Goal: Task Accomplishment & Management: Use online tool/utility

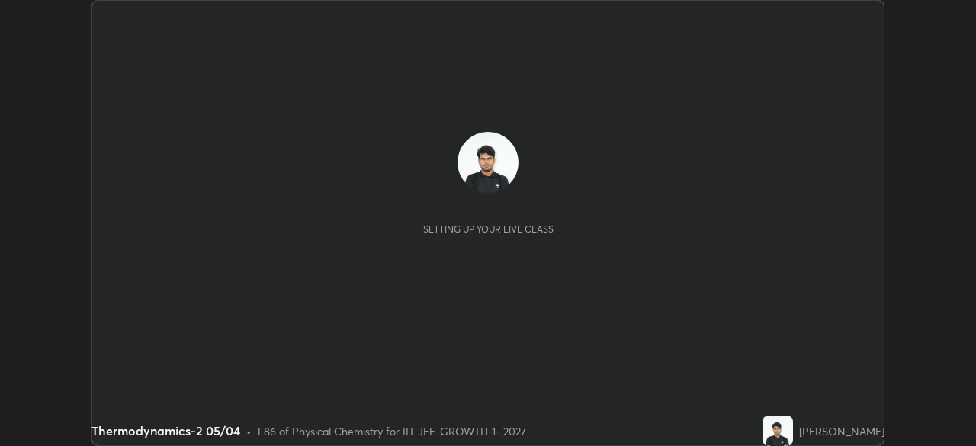
scroll to position [446, 976]
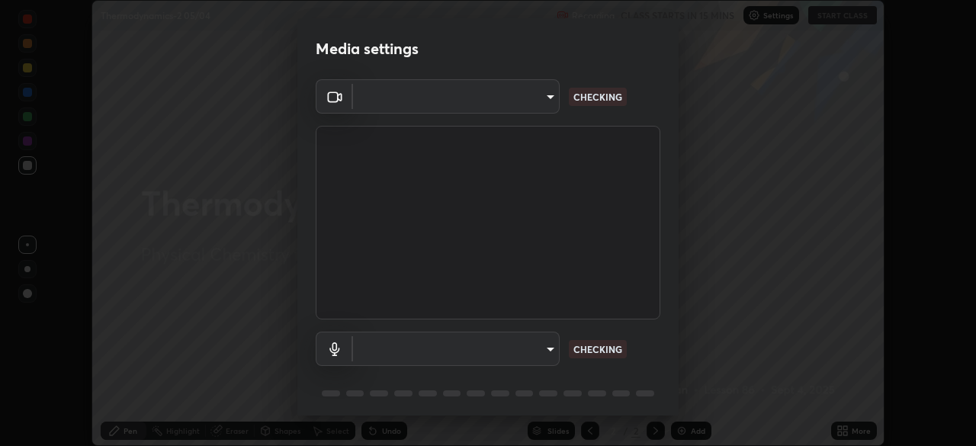
type input "4d63cd10dcc1379e9927399513255d12d620b7bbb39ca773e0f9116a90128a71"
click at [529, 346] on body "Erase all Thermodynamics-2 05/04 Recording CLASS STARTS IN 15 MINS Settings STA…" at bounding box center [488, 223] width 976 height 446
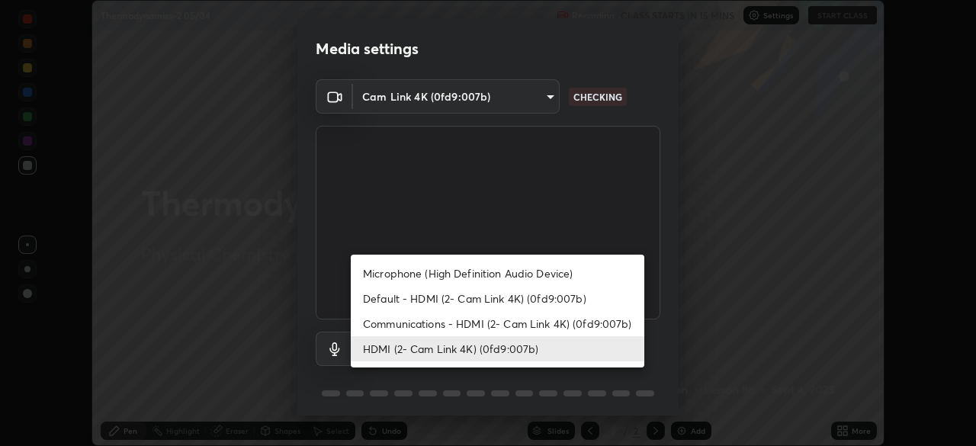
click at [507, 328] on li "Communications - HDMI (2- Cam Link 4K) (0fd9:007b)" at bounding box center [498, 323] width 294 height 25
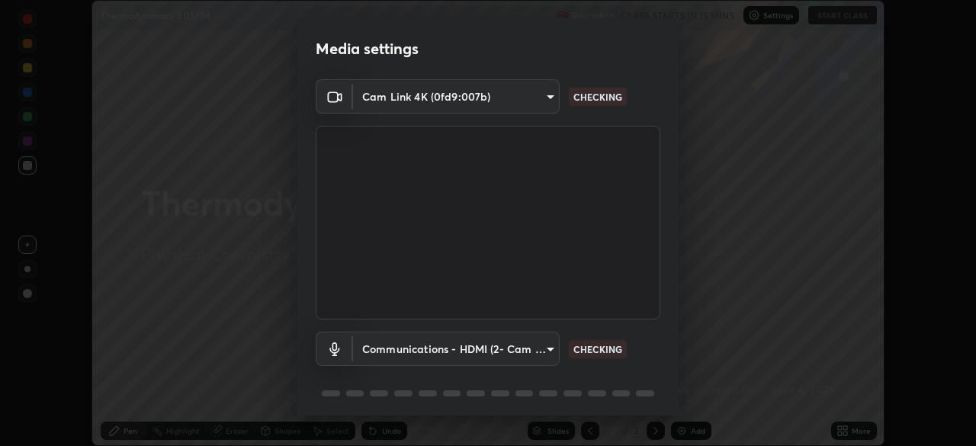
click at [501, 351] on body "Erase all Thermodynamics-2 05/04 Recording CLASS STARTS IN 15 MINS Settings STA…" at bounding box center [488, 223] width 976 height 446
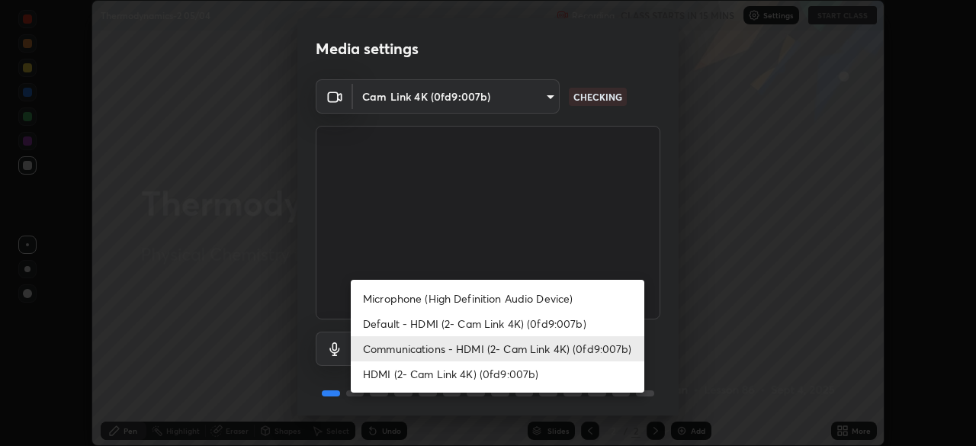
click at [505, 373] on li "HDMI (2- Cam Link 4K) (0fd9:007b)" at bounding box center [498, 374] width 294 height 25
type input "69b458bb6365b4cb8143660b0d50b39c56070ce8c7bb282217003b2a9c4a58b8"
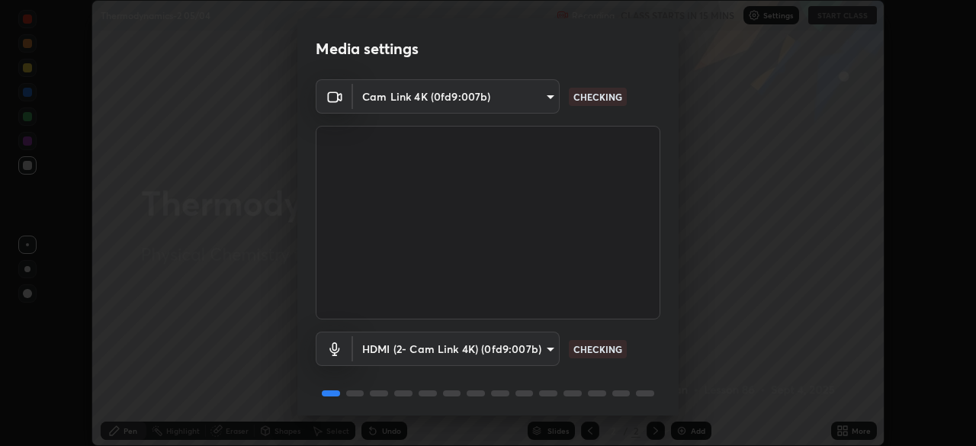
scroll to position [54, 0]
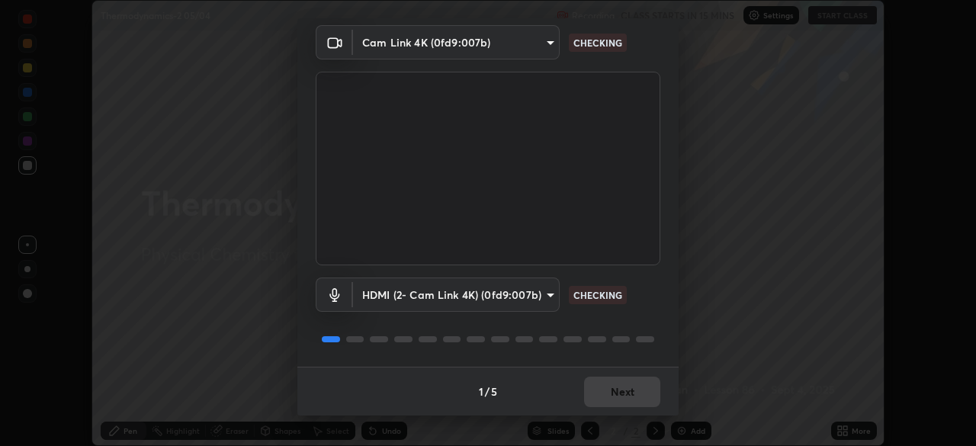
click at [609, 383] on div "1 / 5 Next" at bounding box center [487, 391] width 381 height 49
click at [619, 394] on div "1 / 5 Next" at bounding box center [487, 391] width 381 height 49
click at [627, 392] on div "1 / 5 Next" at bounding box center [487, 391] width 381 height 49
click at [628, 387] on div "1 / 5 Next" at bounding box center [487, 391] width 381 height 49
click at [625, 391] on div "1 / 5 Next" at bounding box center [487, 391] width 381 height 49
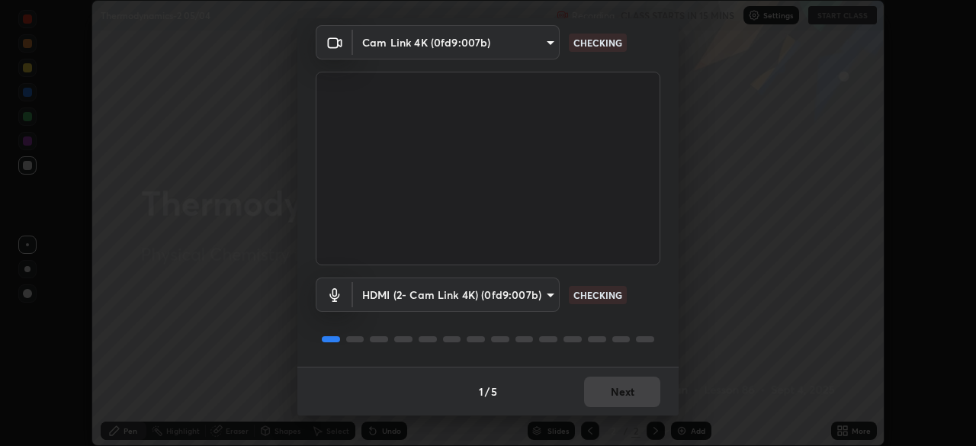
click at [629, 391] on div "1 / 5 Next" at bounding box center [487, 391] width 381 height 49
click at [631, 395] on div "1 / 5 Next" at bounding box center [487, 391] width 381 height 49
click at [638, 397] on div "1 / 5 Next" at bounding box center [487, 391] width 381 height 49
click at [628, 400] on button "Next" at bounding box center [622, 392] width 76 height 31
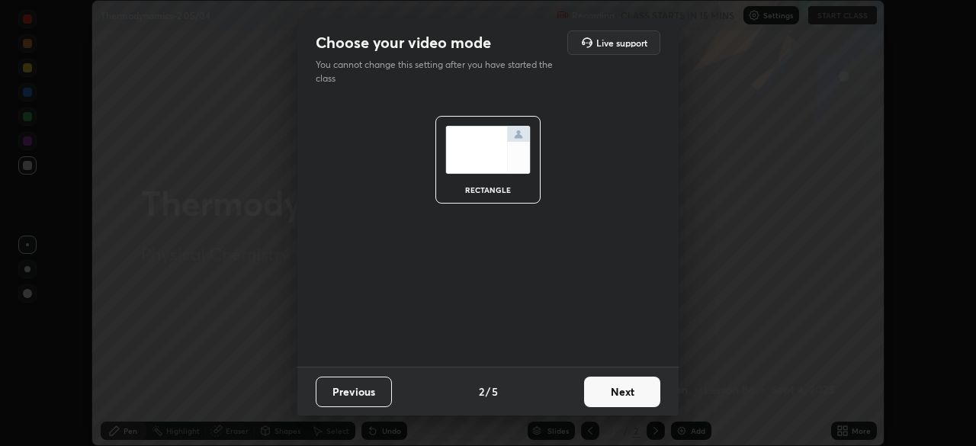
scroll to position [0, 0]
click at [627, 391] on button "Next" at bounding box center [622, 392] width 76 height 31
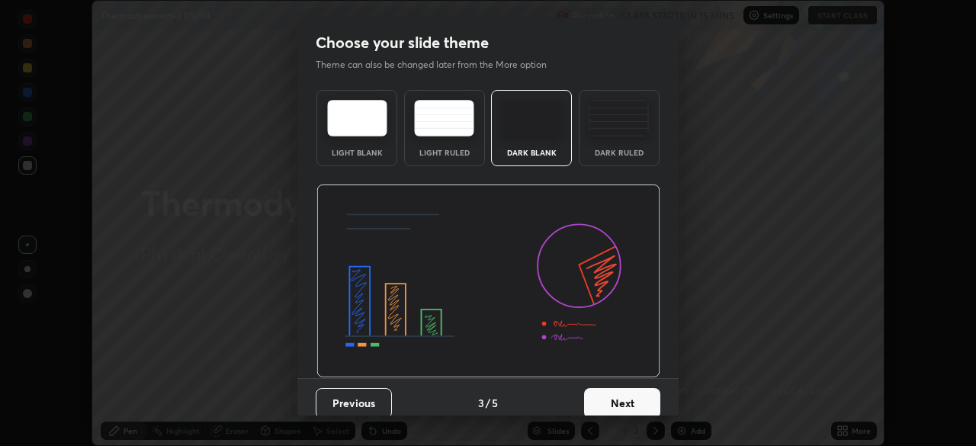
click at [629, 401] on button "Next" at bounding box center [622, 403] width 76 height 31
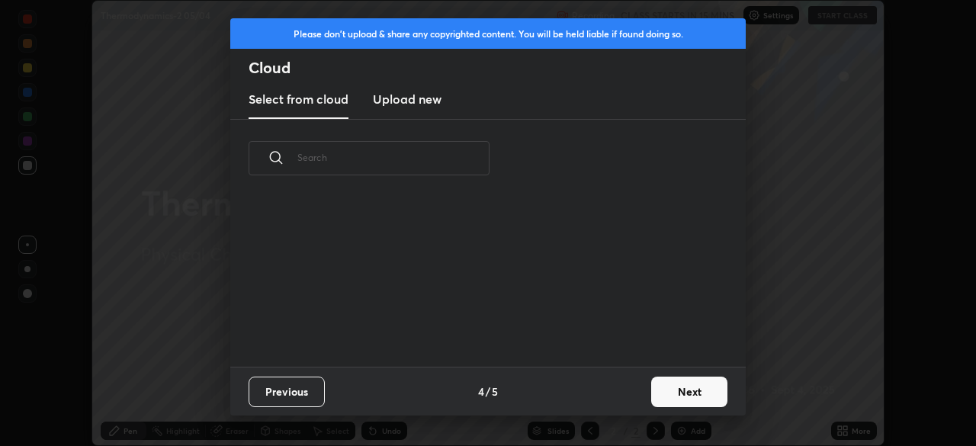
click at [643, 393] on div "Previous 4 / 5 Next" at bounding box center [488, 391] width 516 height 49
click at [677, 392] on button "Next" at bounding box center [689, 392] width 76 height 31
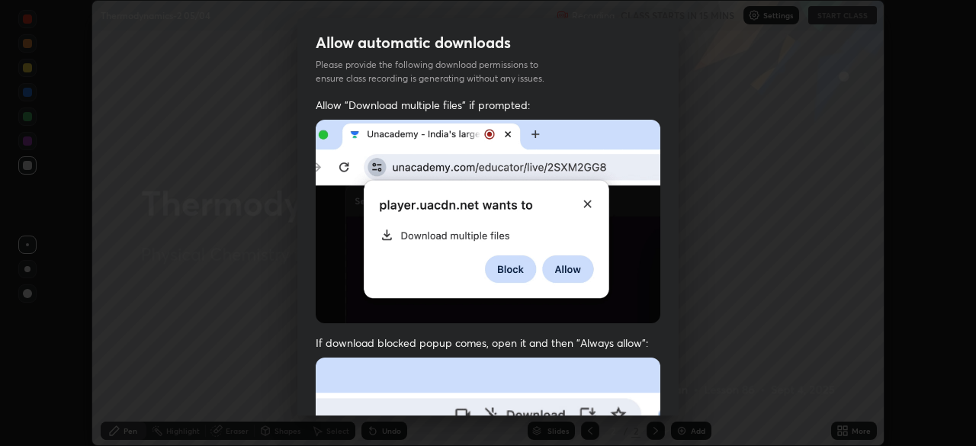
scroll to position [365, 0]
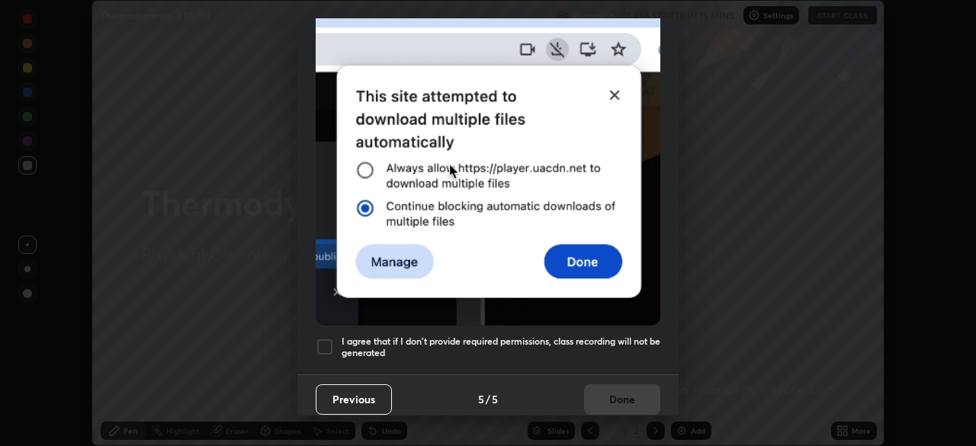
click at [328, 338] on div at bounding box center [325, 347] width 18 height 18
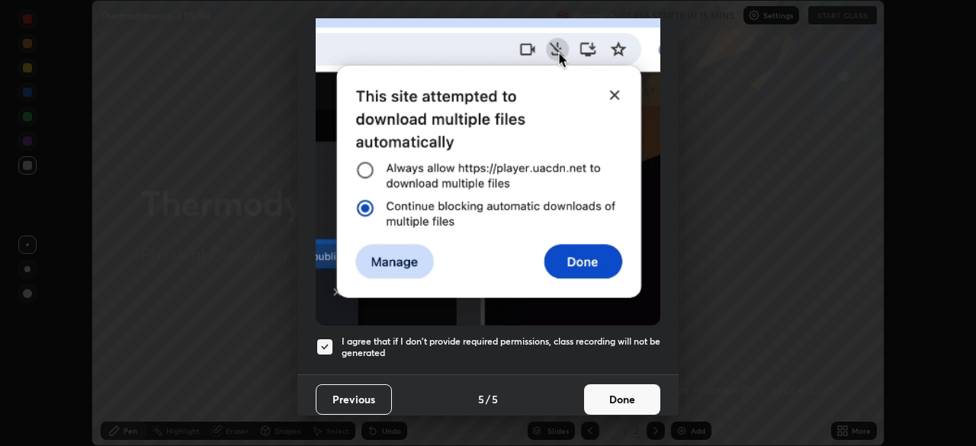
click at [592, 396] on button "Done" at bounding box center [622, 399] width 76 height 31
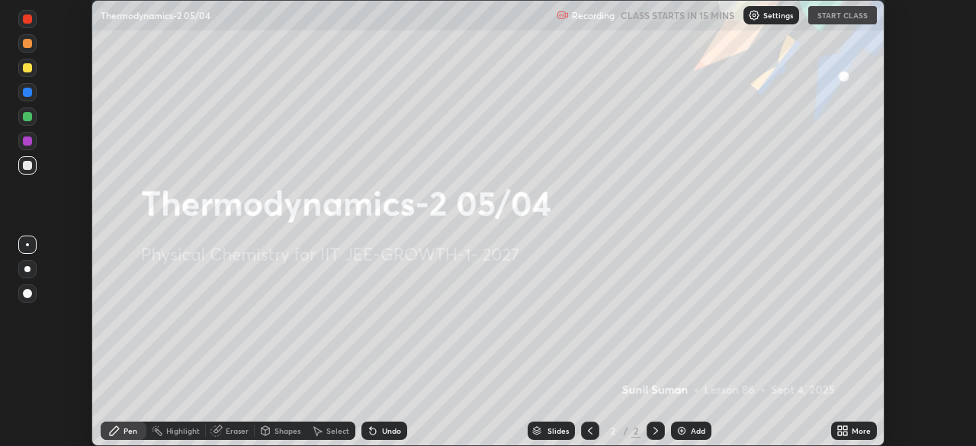
click at [838, 424] on div "More" at bounding box center [854, 431] width 46 height 18
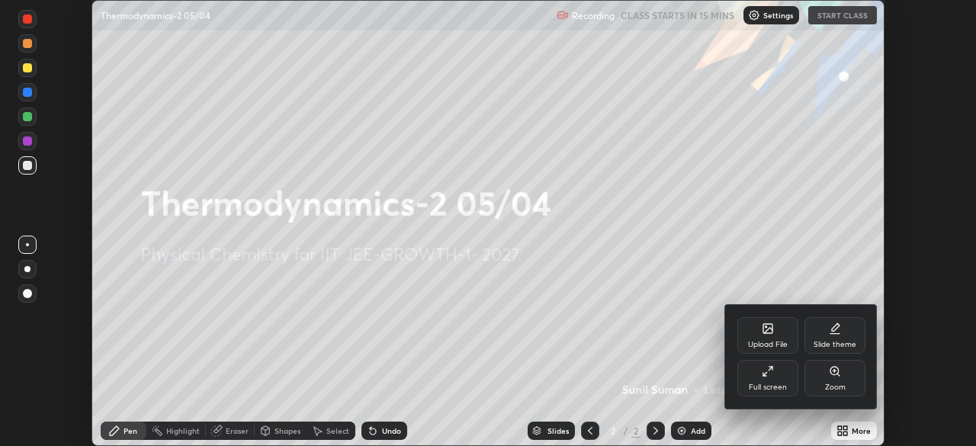
click at [776, 336] on div "Upload File" at bounding box center [768, 335] width 61 height 37
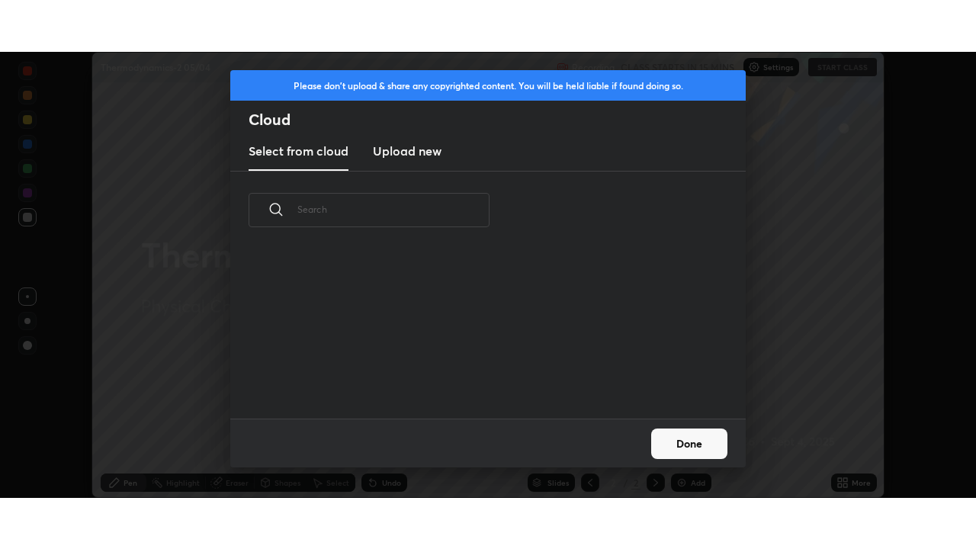
scroll to position [169, 490]
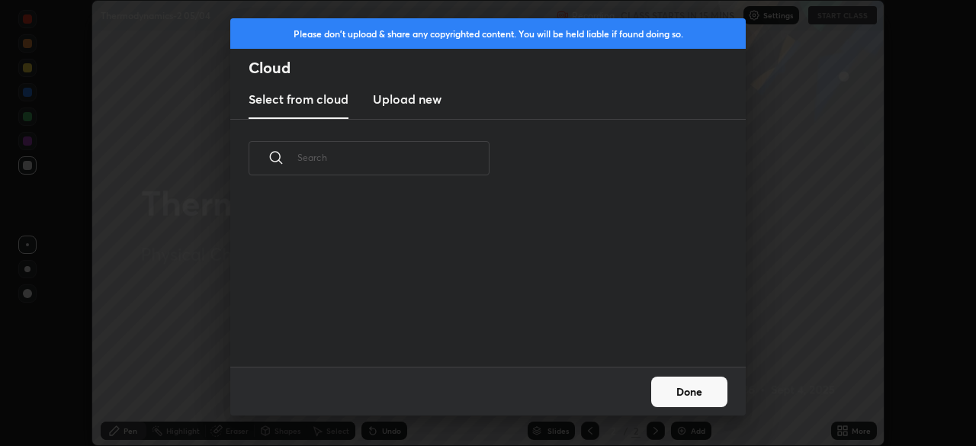
click at [432, 102] on h3 "Upload new" at bounding box center [407, 99] width 69 height 18
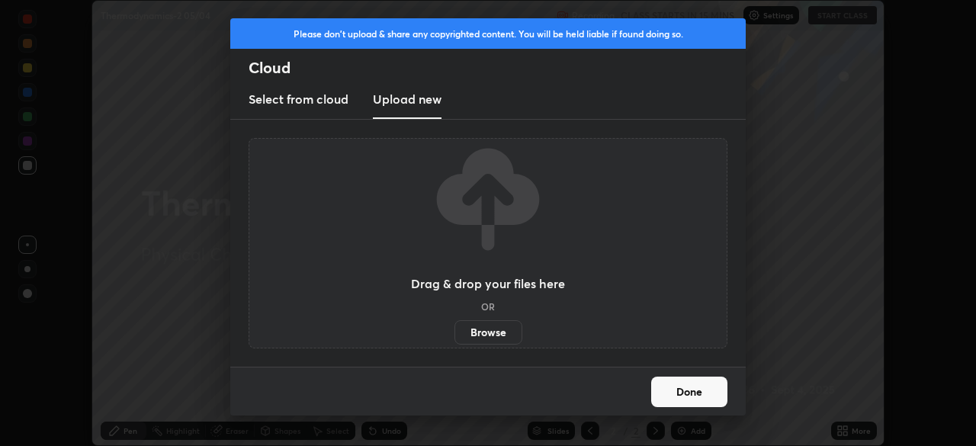
click at [493, 333] on label "Browse" at bounding box center [489, 332] width 68 height 24
click at [455, 333] on input "Browse" at bounding box center [455, 332] width 0 height 24
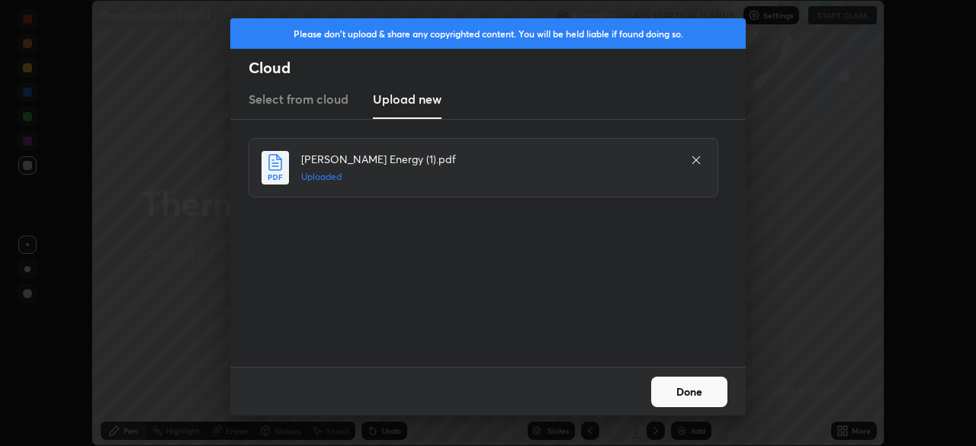
click at [699, 395] on button "Done" at bounding box center [689, 392] width 76 height 31
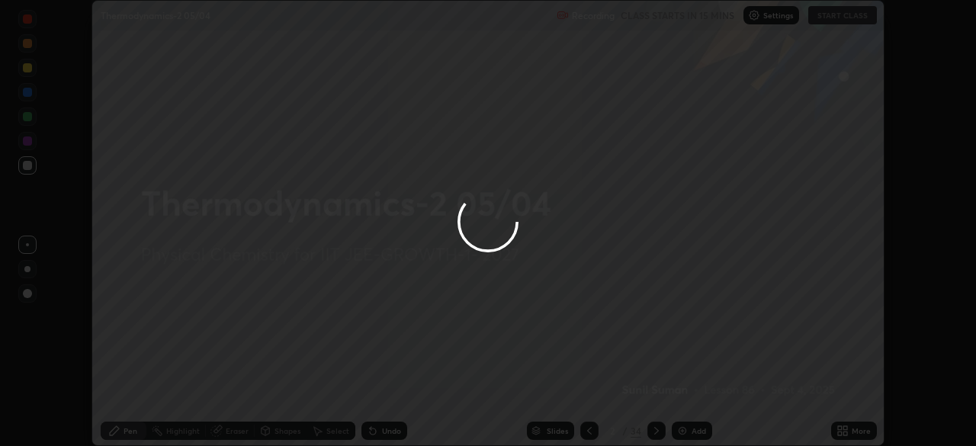
click at [847, 434] on div at bounding box center [488, 223] width 976 height 446
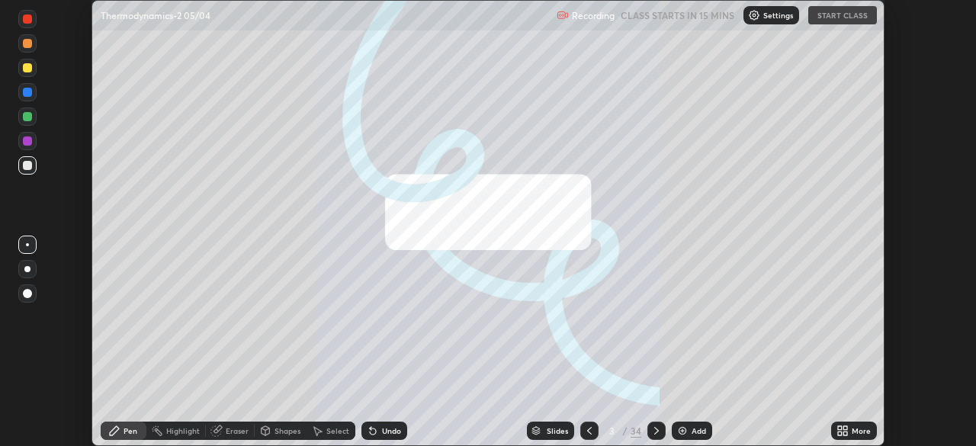
click at [838, 432] on icon at bounding box center [840, 434] width 4 height 4
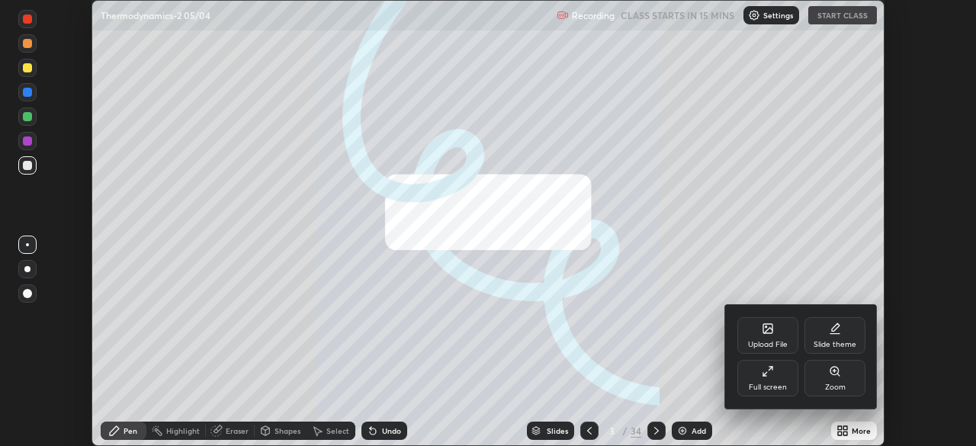
click at [776, 384] on div "Full screen" at bounding box center [768, 388] width 38 height 8
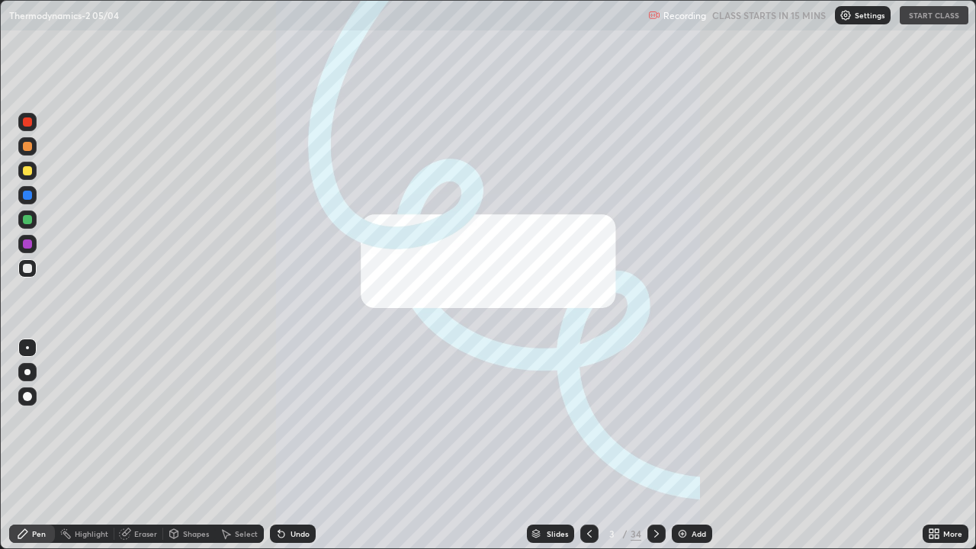
scroll to position [549, 976]
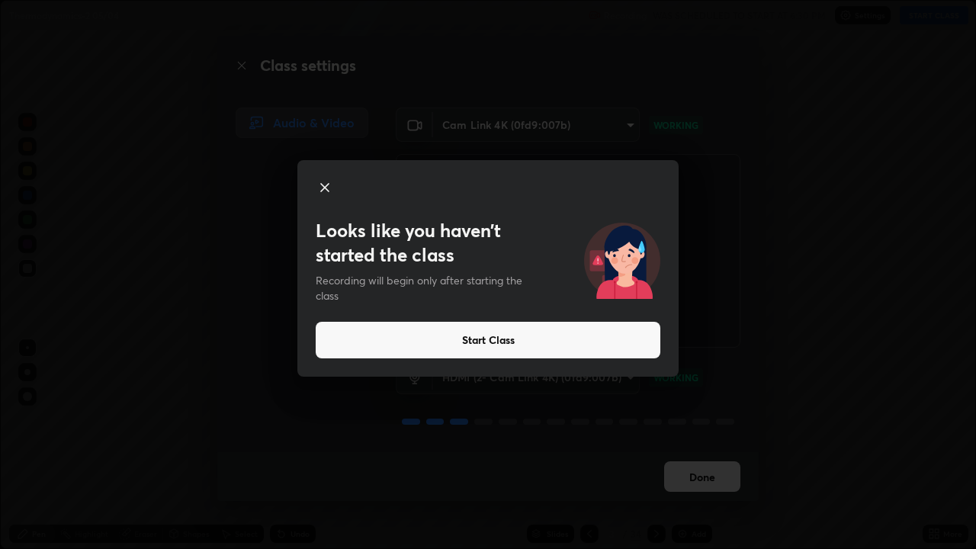
click at [322, 193] on icon at bounding box center [325, 187] width 18 height 18
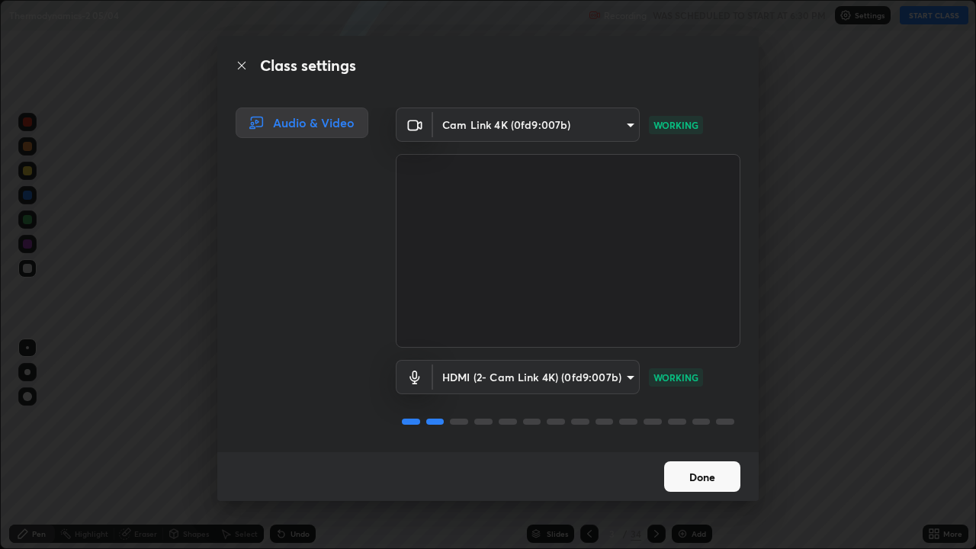
click at [696, 445] on button "Done" at bounding box center [702, 476] width 76 height 31
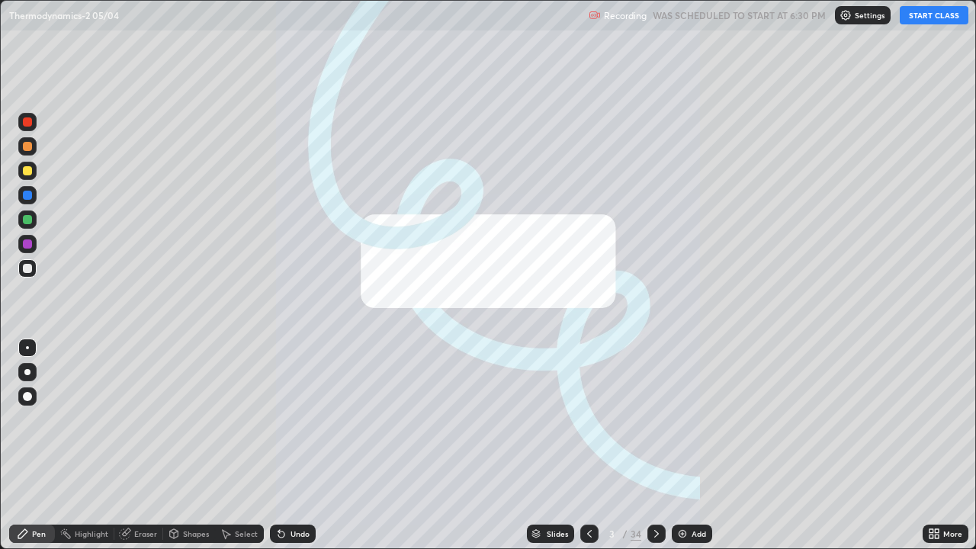
click at [678, 445] on img at bounding box center [683, 534] width 12 height 12
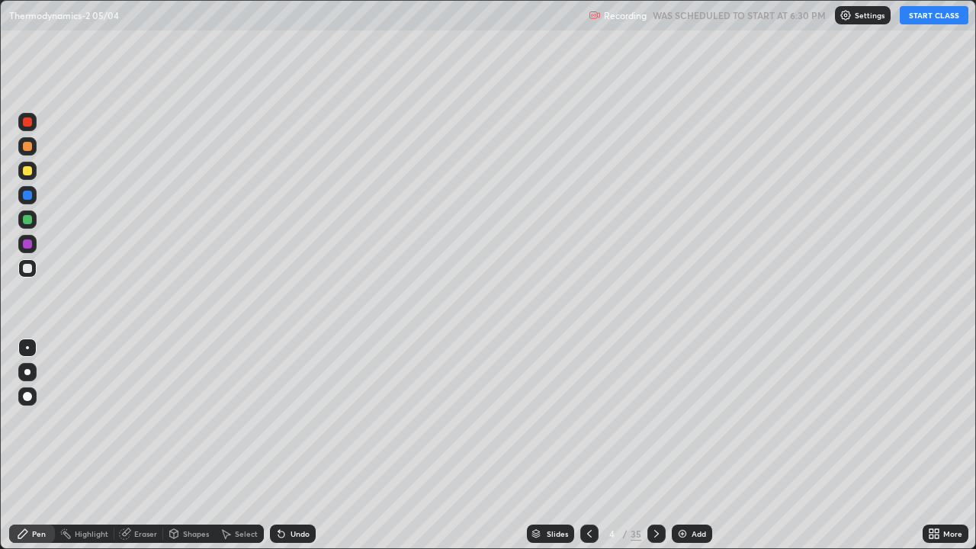
click at [921, 21] on button "START CLASS" at bounding box center [934, 15] width 69 height 18
click at [611, 445] on div "4" at bounding box center [612, 533] width 15 height 9
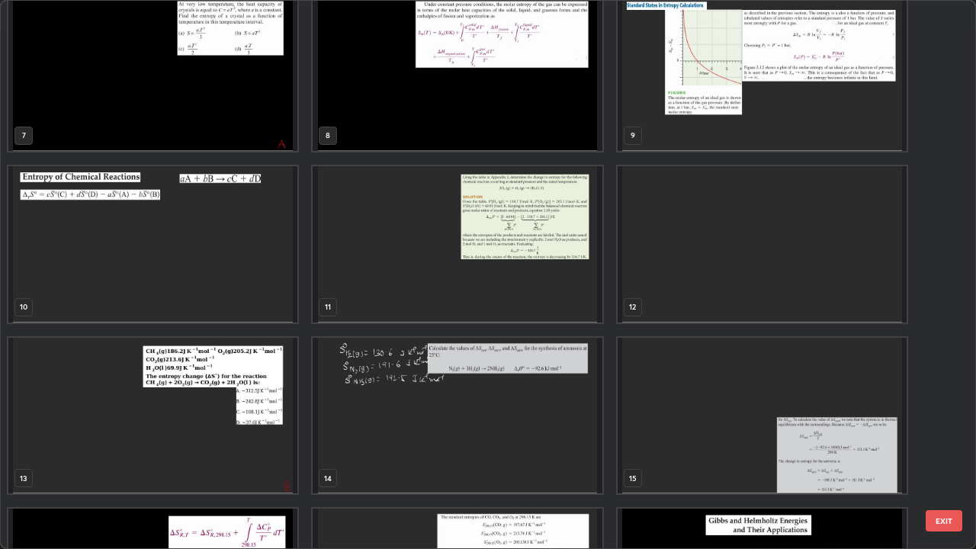
scroll to position [364, 0]
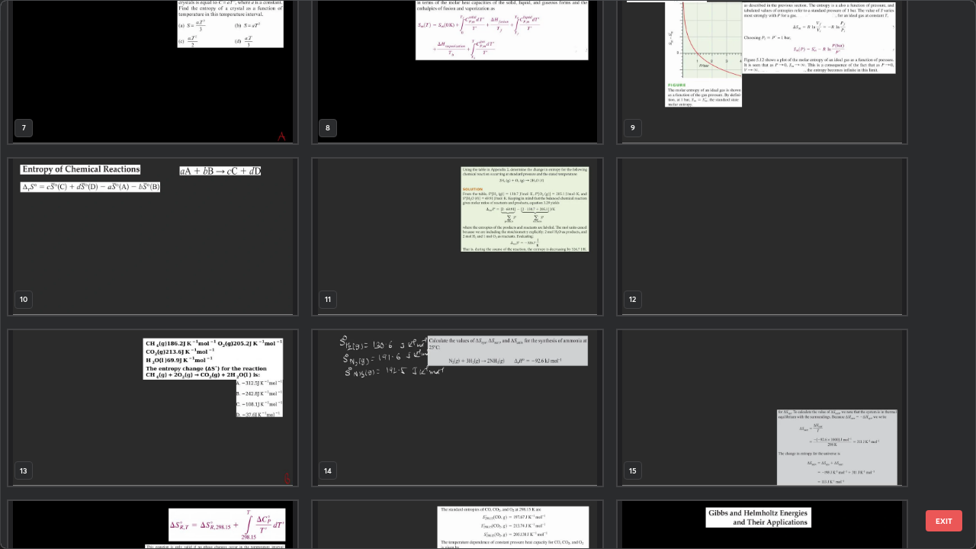
click at [233, 256] on img "grid" at bounding box center [152, 237] width 289 height 156
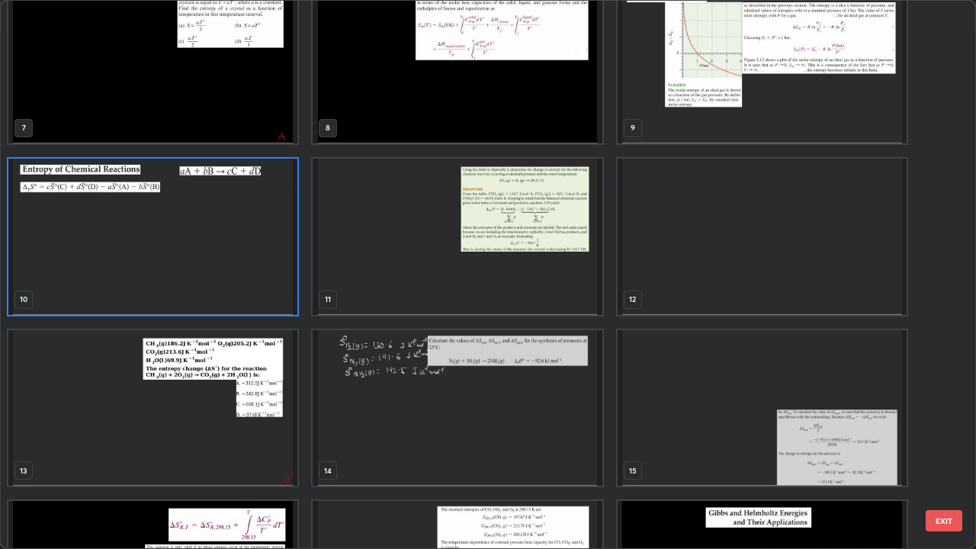
click at [233, 260] on img "grid" at bounding box center [152, 237] width 289 height 156
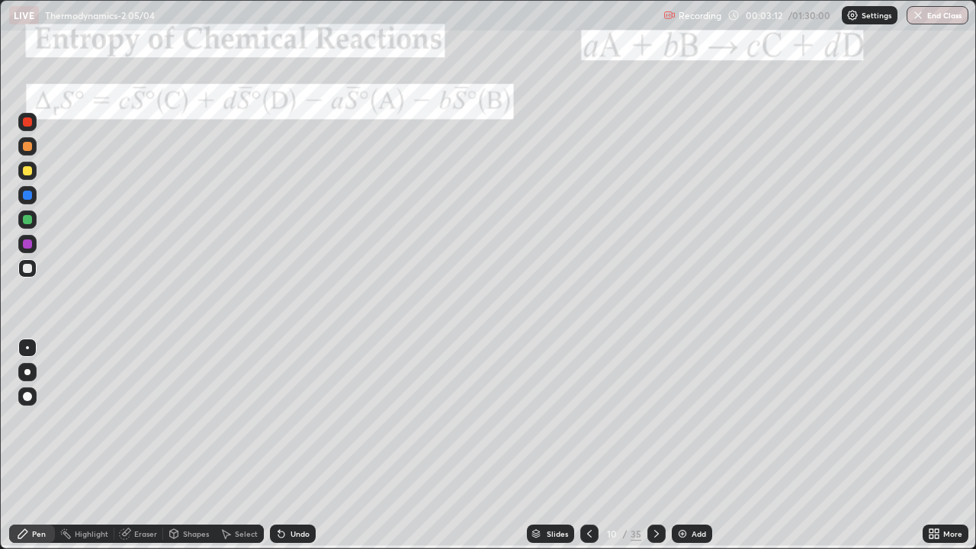
click at [683, 445] on img at bounding box center [683, 534] width 12 height 12
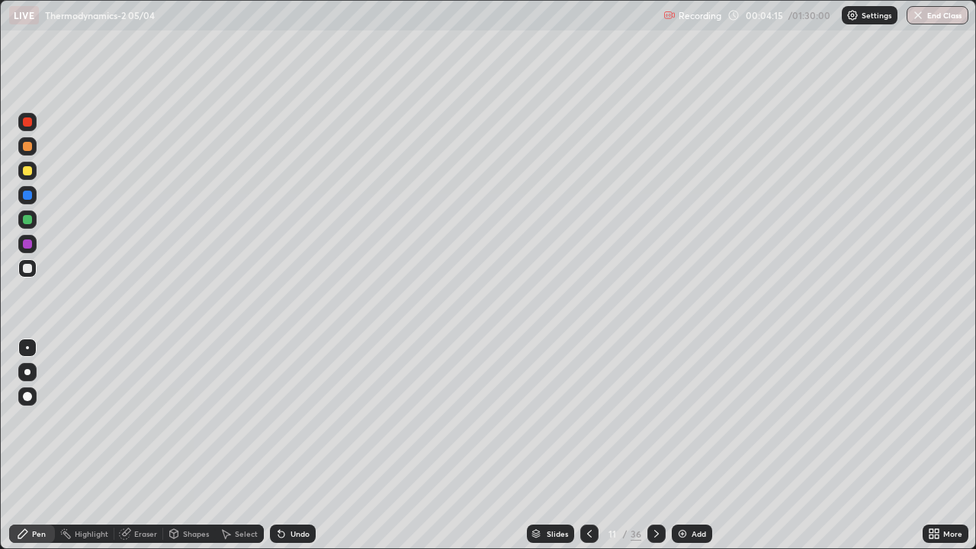
click at [24, 220] on div at bounding box center [27, 219] width 9 height 9
click at [683, 445] on div "Add" at bounding box center [692, 534] width 40 height 18
click at [687, 445] on div "Add" at bounding box center [691, 534] width 40 height 18
click at [696, 445] on div "Add" at bounding box center [692, 534] width 40 height 18
click at [31, 272] on div at bounding box center [27, 268] width 18 height 18
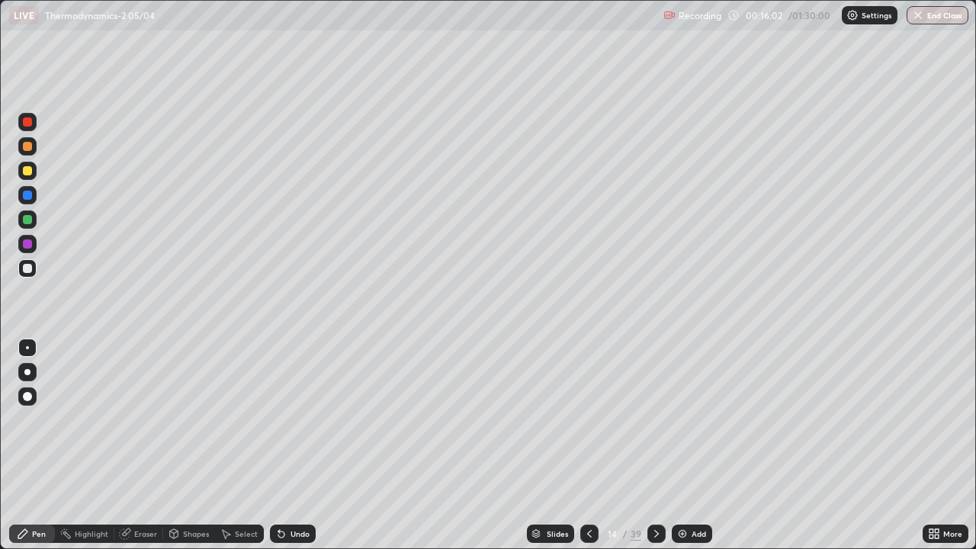
click at [687, 445] on div "Add" at bounding box center [692, 534] width 40 height 18
click at [683, 445] on img at bounding box center [683, 534] width 12 height 12
click at [24, 221] on div at bounding box center [27, 219] width 9 height 9
click at [279, 445] on icon at bounding box center [281, 535] width 6 height 6
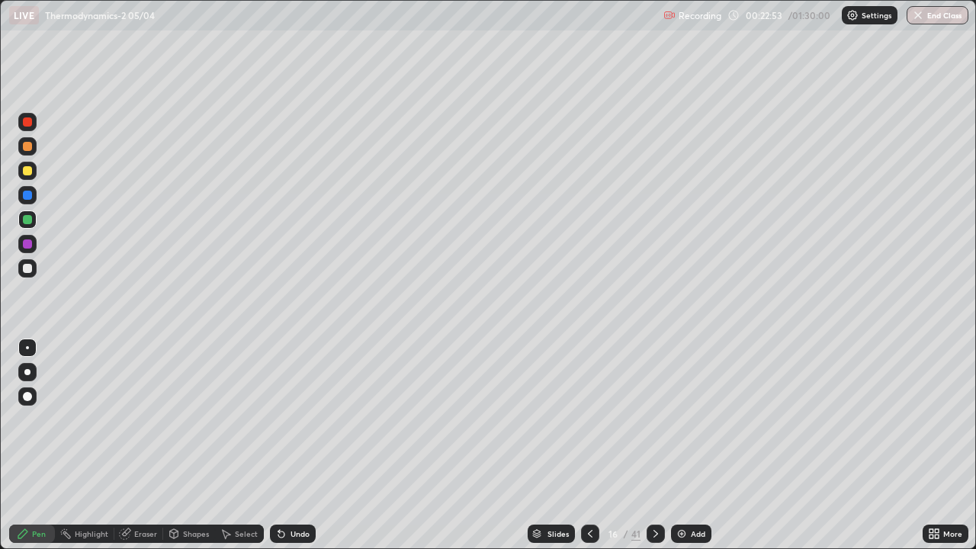
click at [689, 445] on div "Add" at bounding box center [691, 534] width 40 height 18
click at [28, 269] on div at bounding box center [27, 268] width 9 height 9
click at [686, 445] on img at bounding box center [682, 534] width 12 height 12
click at [629, 445] on div "18 / 43" at bounding box center [623, 534] width 37 height 14
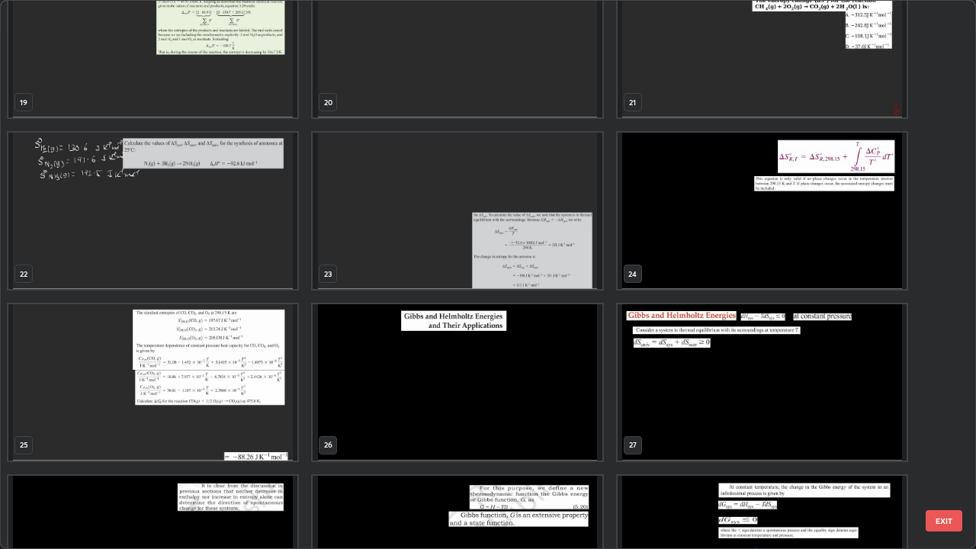
scroll to position [980, 0]
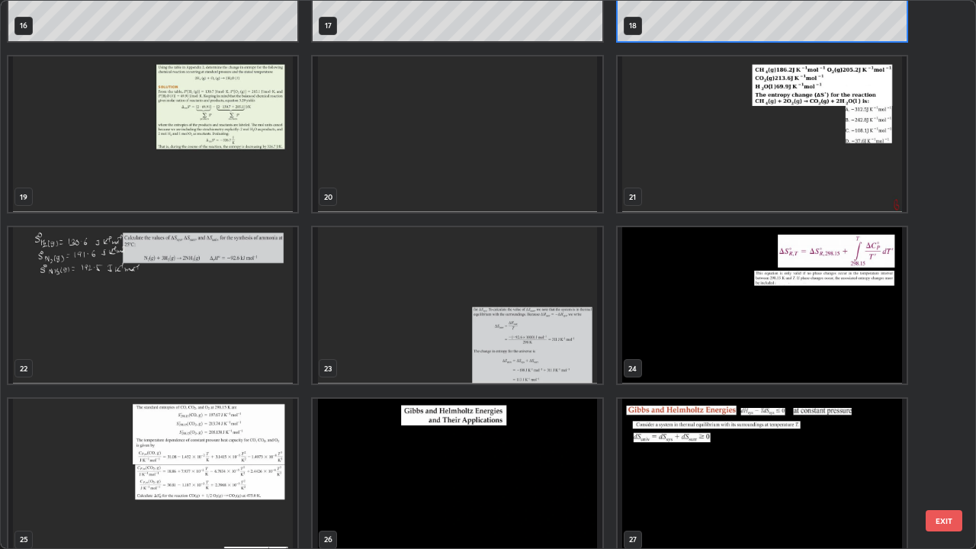
click at [738, 166] on img "grid" at bounding box center [762, 134] width 289 height 156
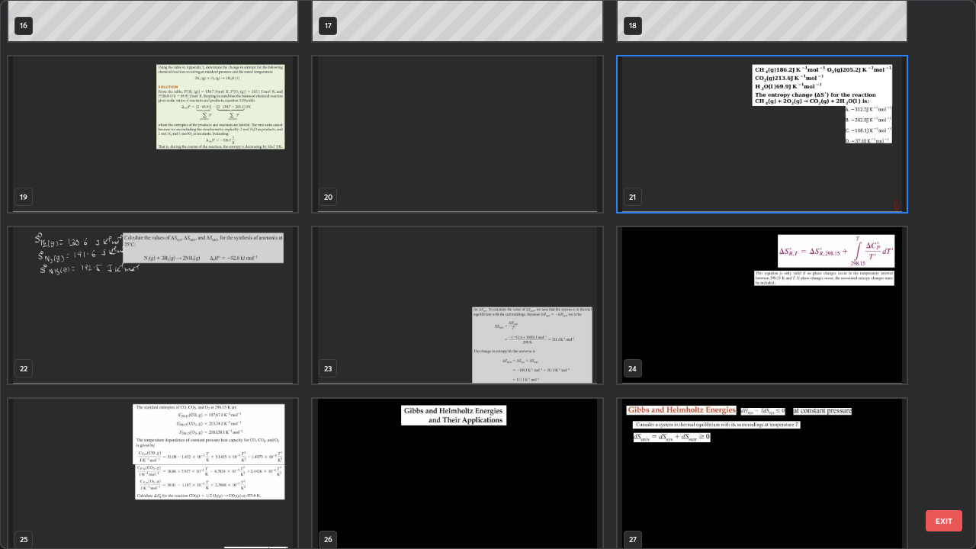
click at [734, 170] on img "grid" at bounding box center [762, 134] width 289 height 156
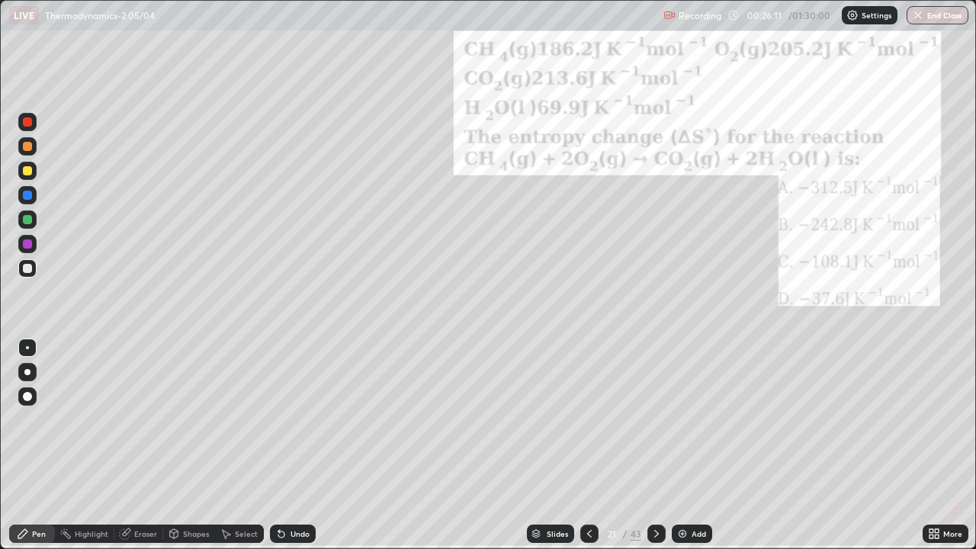
click at [727, 173] on img "grid" at bounding box center [762, 134] width 289 height 156
click at [682, 445] on img at bounding box center [683, 534] width 12 height 12
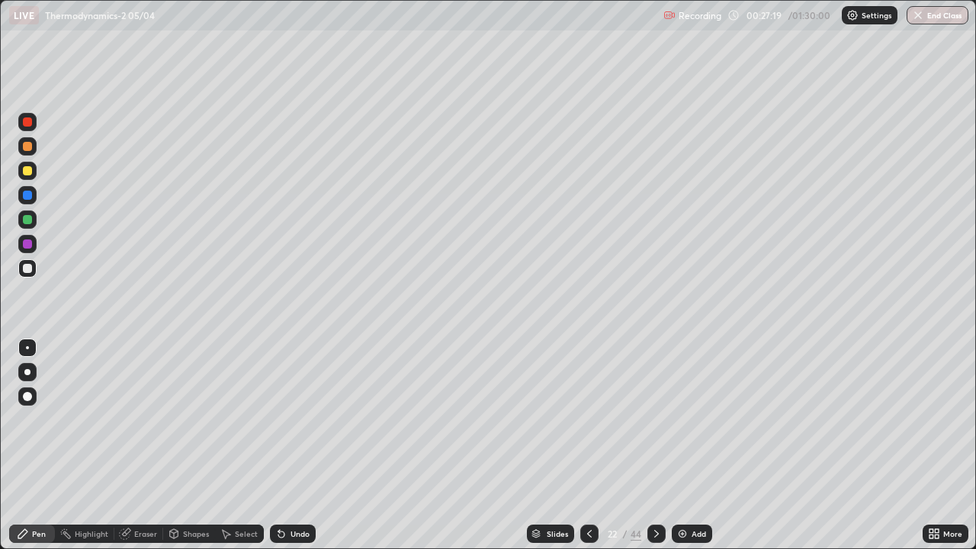
click at [686, 445] on img at bounding box center [683, 534] width 12 height 12
click at [31, 267] on div at bounding box center [27, 268] width 9 height 9
click at [30, 266] on div at bounding box center [27, 268] width 9 height 9
click at [680, 445] on img at bounding box center [683, 534] width 12 height 12
click at [281, 445] on icon at bounding box center [281, 535] width 6 height 6
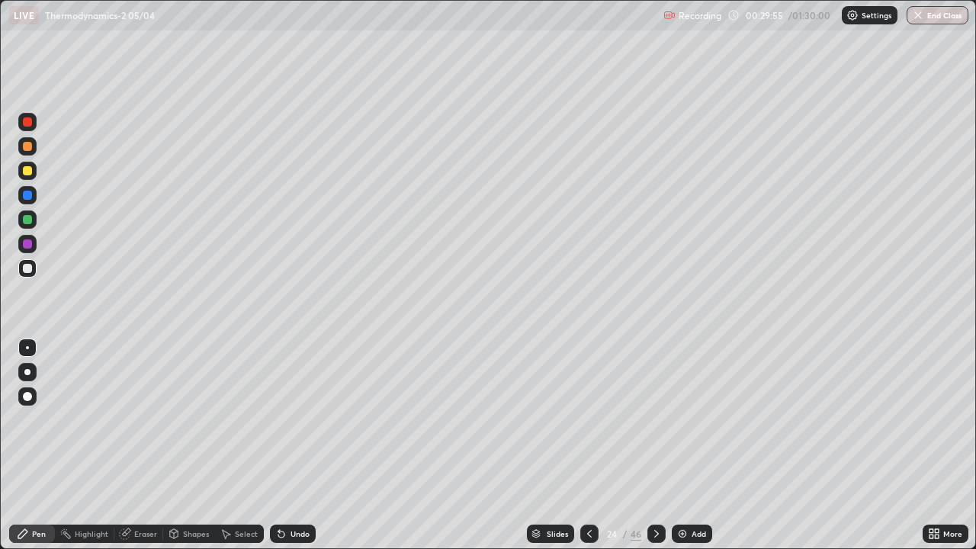
click at [279, 445] on icon at bounding box center [281, 535] width 6 height 6
click at [278, 445] on icon at bounding box center [281, 535] width 6 height 6
click at [281, 445] on icon at bounding box center [281, 535] width 6 height 6
click at [278, 445] on icon at bounding box center [281, 534] width 12 height 12
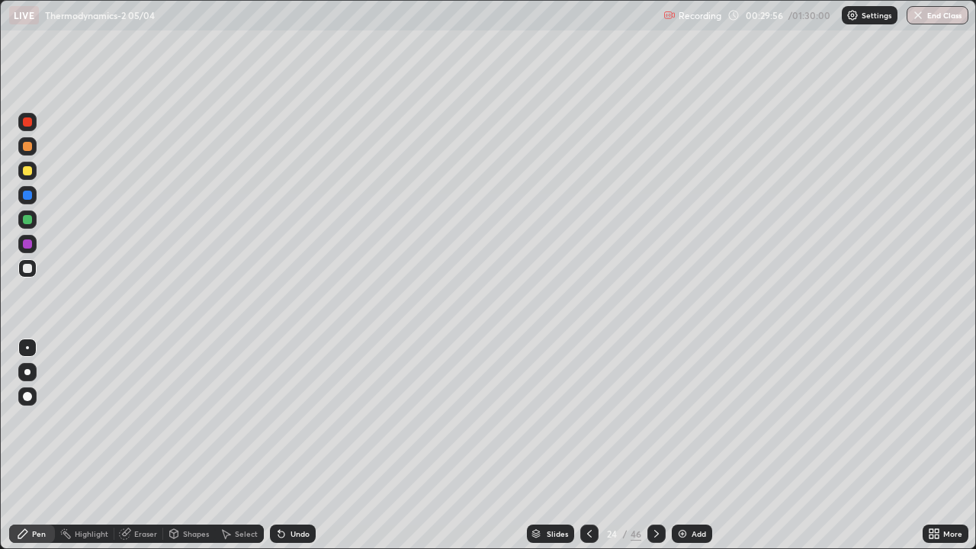
click at [278, 445] on icon at bounding box center [281, 534] width 12 height 12
click at [280, 445] on icon at bounding box center [281, 535] width 6 height 6
click at [278, 445] on icon at bounding box center [281, 535] width 6 height 6
click at [281, 445] on icon at bounding box center [281, 535] width 6 height 6
click at [279, 445] on icon at bounding box center [281, 535] width 6 height 6
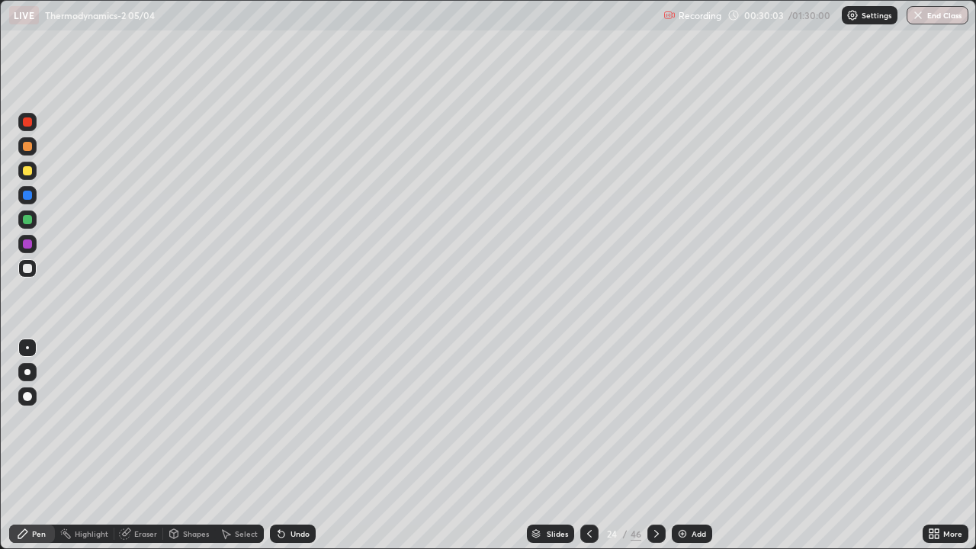
click at [279, 445] on icon at bounding box center [281, 535] width 6 height 6
click at [585, 445] on icon at bounding box center [590, 534] width 12 height 12
click at [656, 445] on icon at bounding box center [657, 534] width 12 height 12
click at [636, 445] on div "46" at bounding box center [636, 534] width 11 height 14
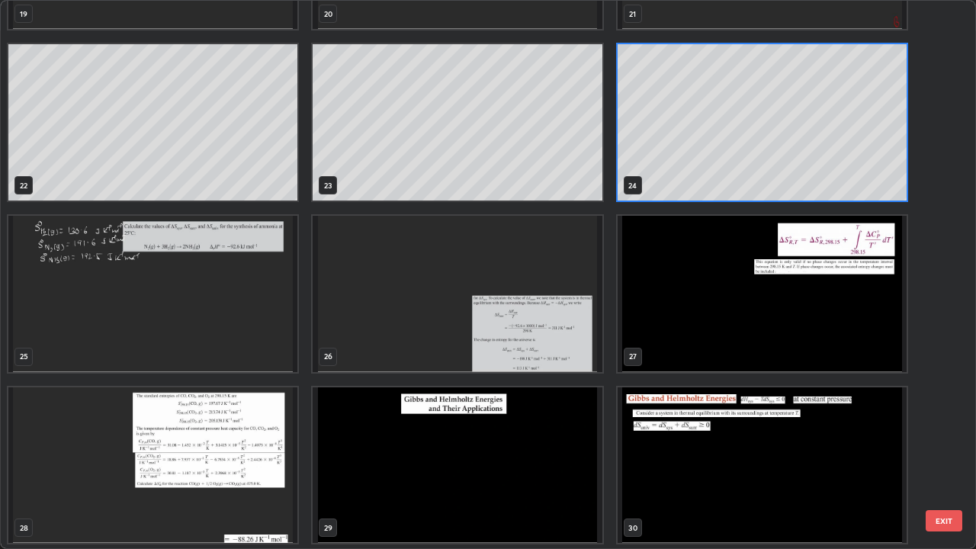
scroll to position [1196, 0]
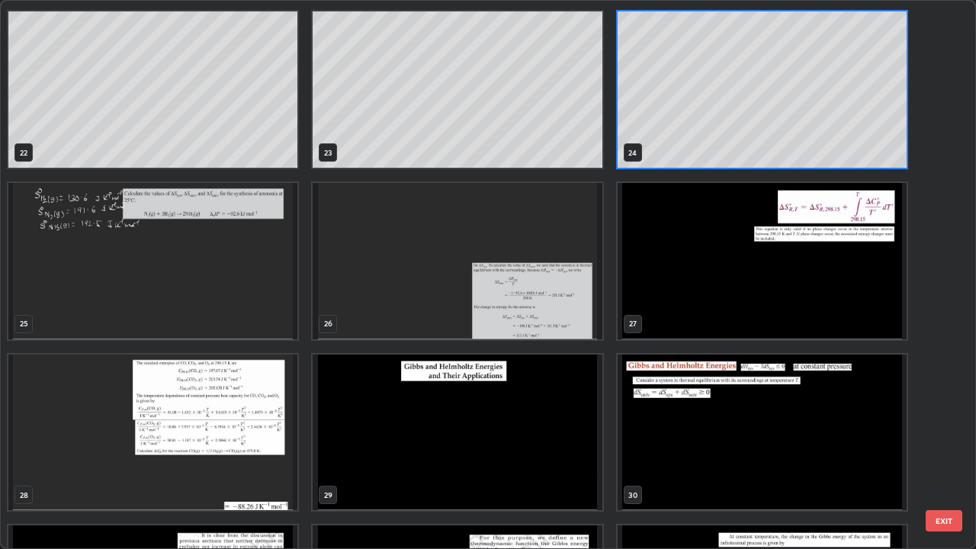
click at [138, 421] on img "grid" at bounding box center [152, 433] width 289 height 156
click at [134, 425] on img "grid" at bounding box center [152, 433] width 289 height 156
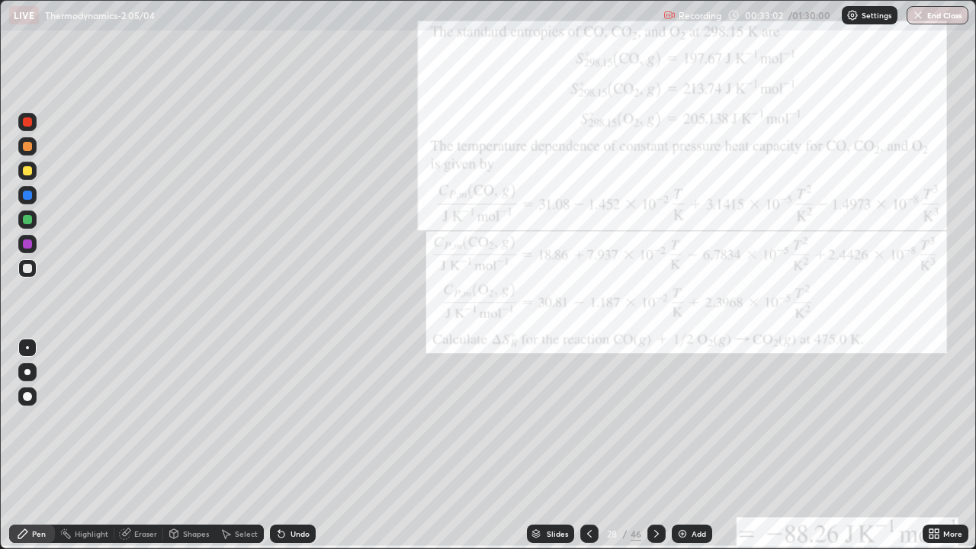
click at [127, 427] on img "grid" at bounding box center [152, 433] width 289 height 156
click at [626, 445] on div "/" at bounding box center [625, 533] width 5 height 9
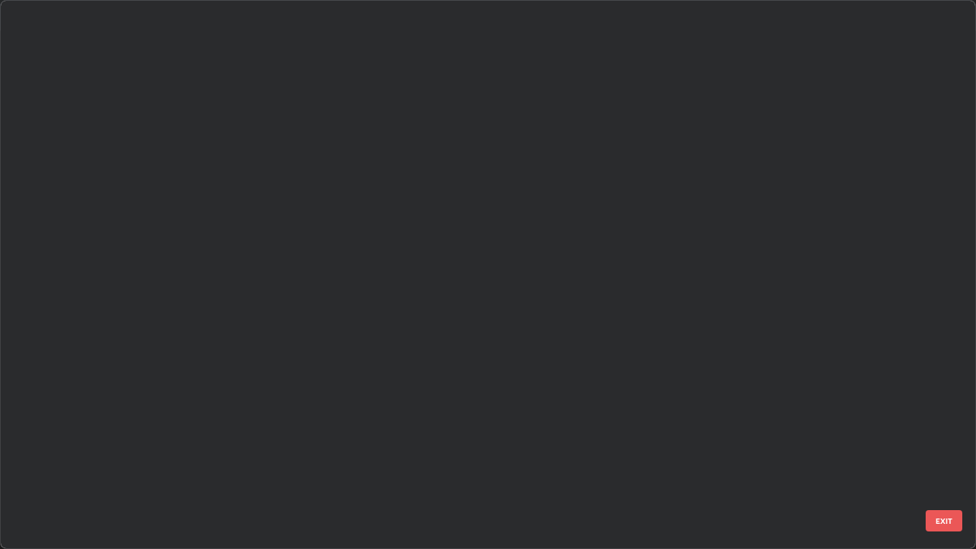
scroll to position [543, 967]
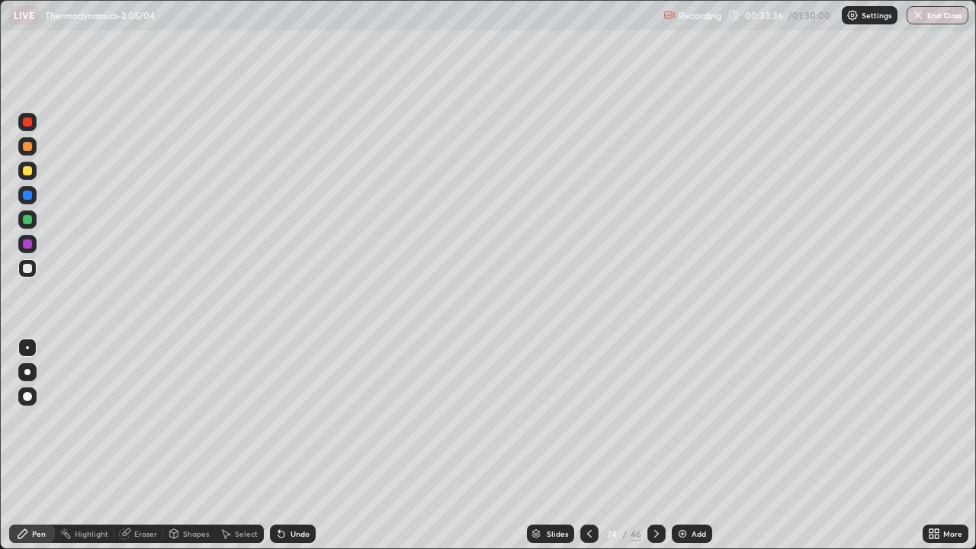
click at [36, 274] on div at bounding box center [27, 268] width 18 height 24
click at [690, 445] on div "Add" at bounding box center [692, 534] width 40 height 18
click at [29, 269] on div at bounding box center [27, 268] width 9 height 9
click at [27, 175] on div at bounding box center [27, 170] width 9 height 9
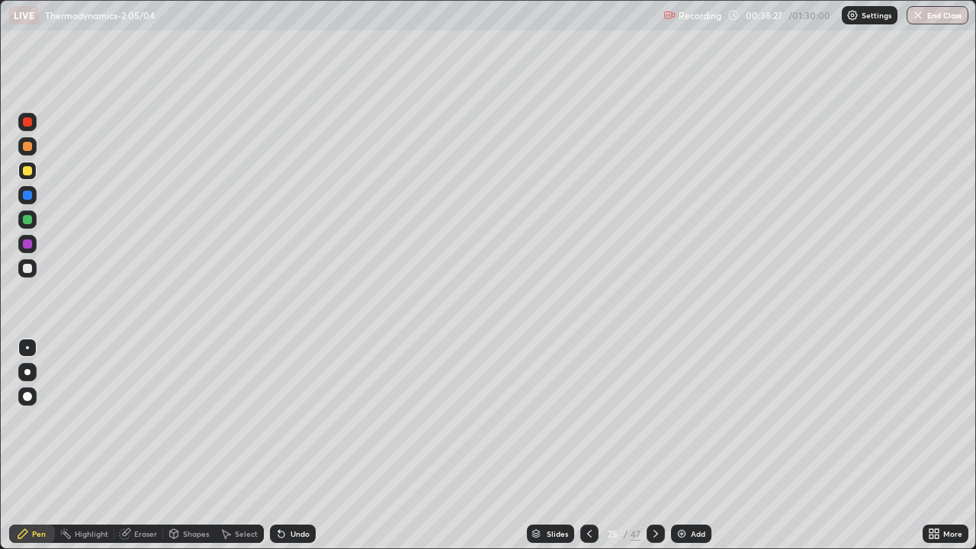
click at [281, 445] on icon at bounding box center [281, 535] width 6 height 6
click at [278, 445] on icon at bounding box center [281, 535] width 6 height 6
click at [26, 274] on div at bounding box center [27, 268] width 18 height 18
click at [21, 219] on div at bounding box center [27, 220] width 18 height 18
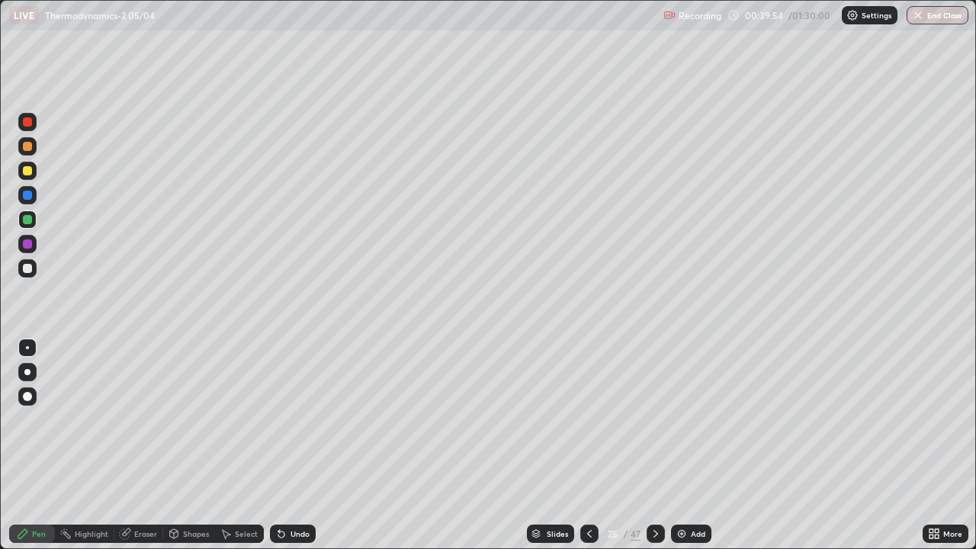
click at [28, 270] on div at bounding box center [27, 268] width 9 height 9
click at [284, 445] on icon at bounding box center [281, 534] width 12 height 12
click at [278, 445] on icon at bounding box center [279, 531] width 2 height 2
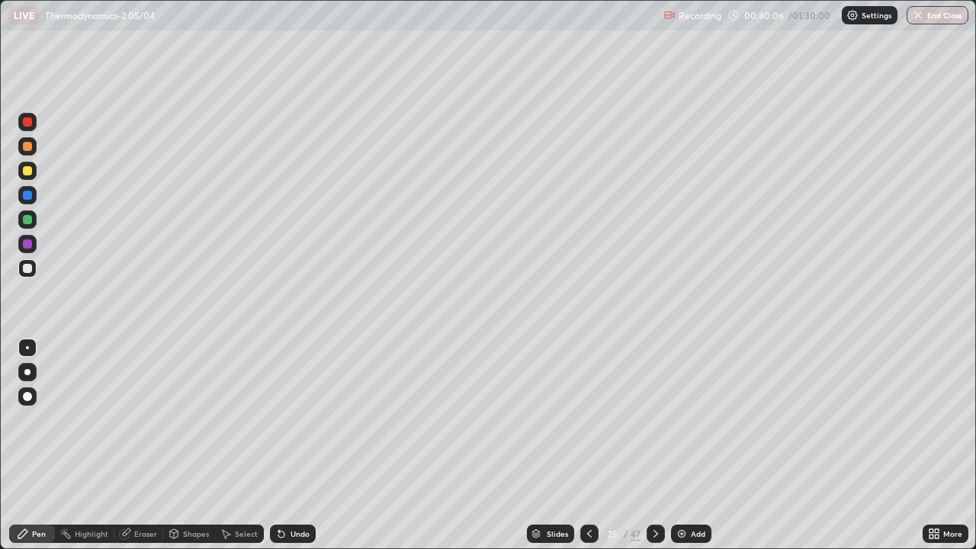
click at [278, 445] on icon at bounding box center [279, 531] width 2 height 2
click at [284, 445] on icon at bounding box center [281, 534] width 12 height 12
click at [286, 445] on div "Undo" at bounding box center [293, 534] width 46 height 18
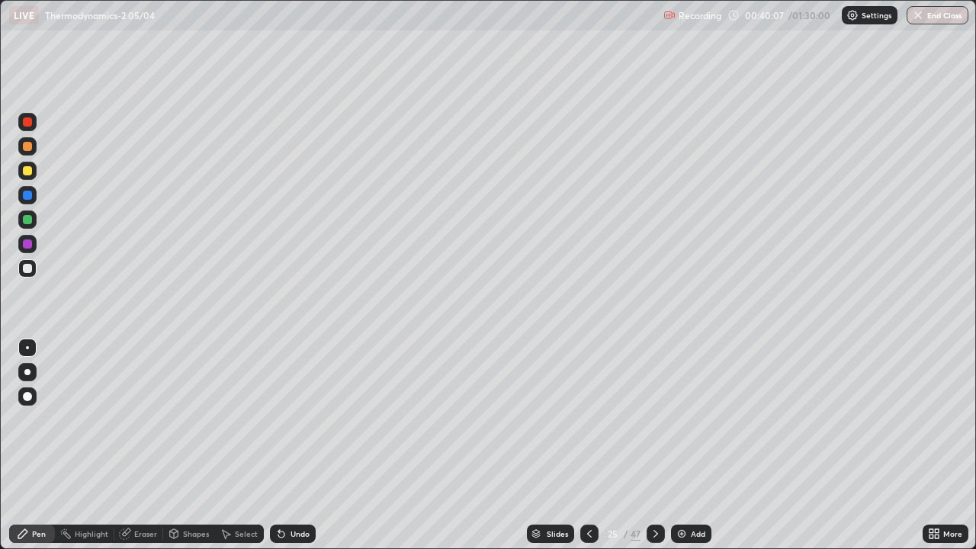
click at [291, 445] on div "Undo" at bounding box center [300, 534] width 19 height 8
click at [28, 167] on div at bounding box center [27, 170] width 9 height 9
click at [29, 221] on div at bounding box center [27, 219] width 9 height 9
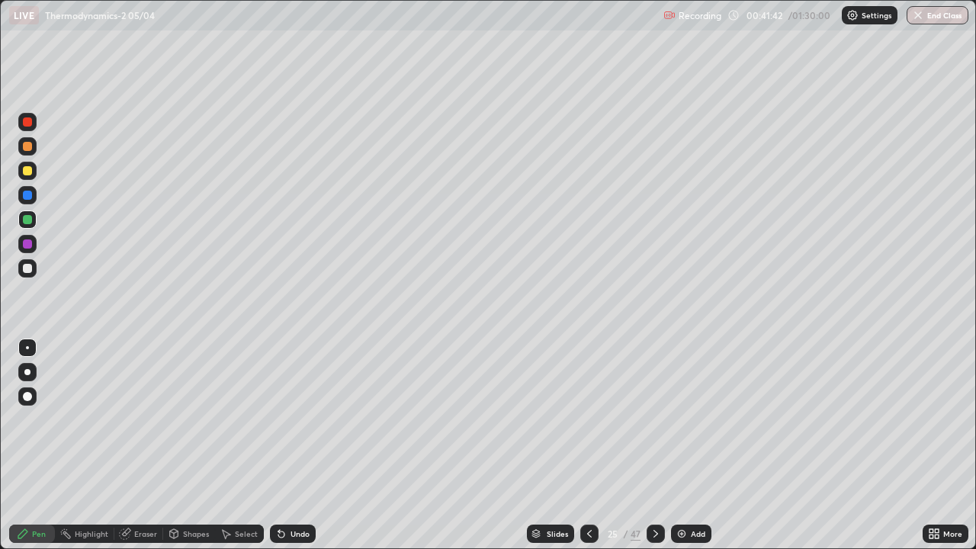
click at [285, 445] on icon at bounding box center [281, 534] width 12 height 12
click at [281, 445] on div "Undo" at bounding box center [290, 534] width 52 height 31
click at [27, 269] on div at bounding box center [27, 268] width 9 height 9
click at [680, 445] on div "Add" at bounding box center [691, 534] width 40 height 18
click at [31, 269] on div at bounding box center [27, 268] width 9 height 9
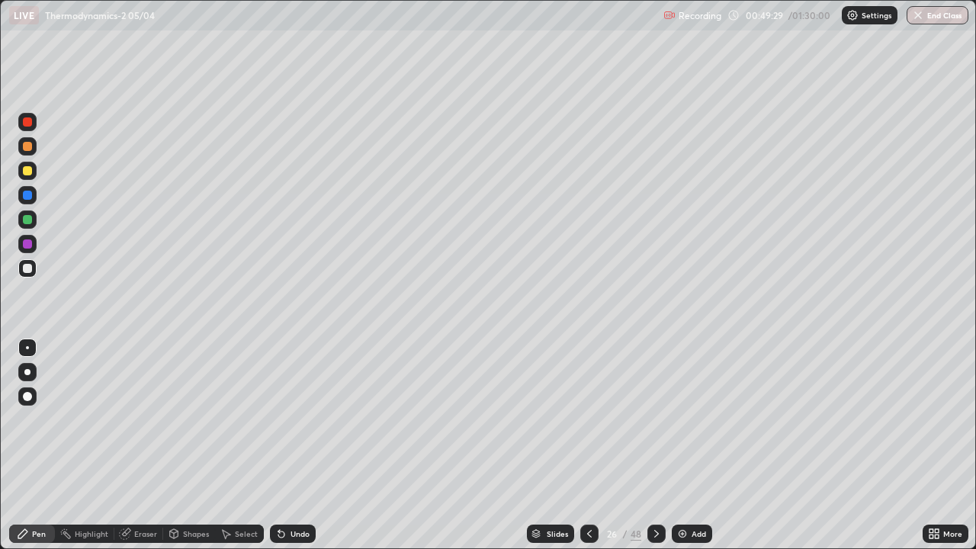
click at [679, 445] on div "Add" at bounding box center [692, 534] width 40 height 18
click at [31, 271] on div at bounding box center [27, 268] width 9 height 9
click at [26, 172] on div at bounding box center [27, 170] width 9 height 9
click at [27, 269] on div at bounding box center [27, 268] width 9 height 9
click at [24, 172] on div at bounding box center [27, 170] width 9 height 9
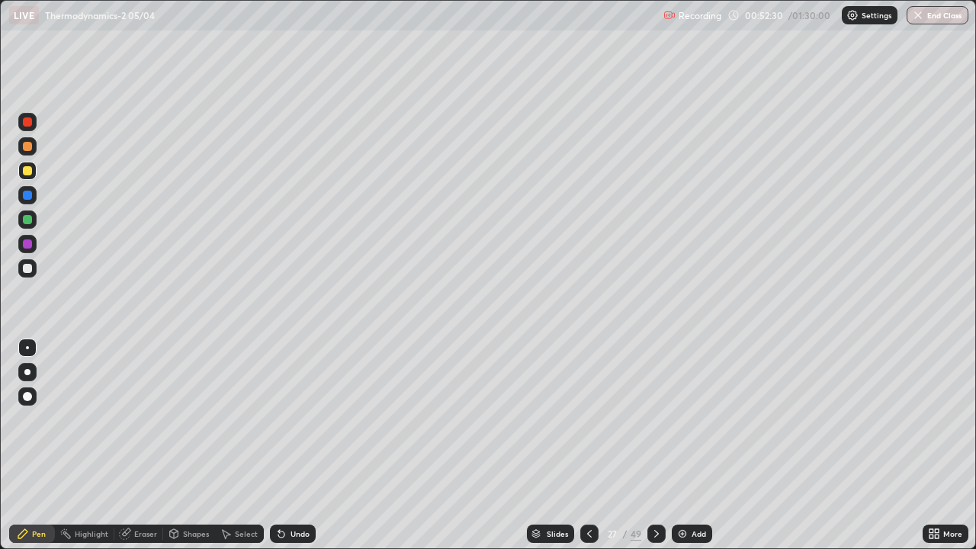
click at [25, 220] on div at bounding box center [27, 219] width 9 height 9
click at [27, 268] on div at bounding box center [27, 268] width 9 height 9
click at [278, 445] on icon at bounding box center [281, 535] width 6 height 6
click at [278, 445] on icon at bounding box center [279, 531] width 2 height 2
click at [29, 173] on div at bounding box center [27, 170] width 9 height 9
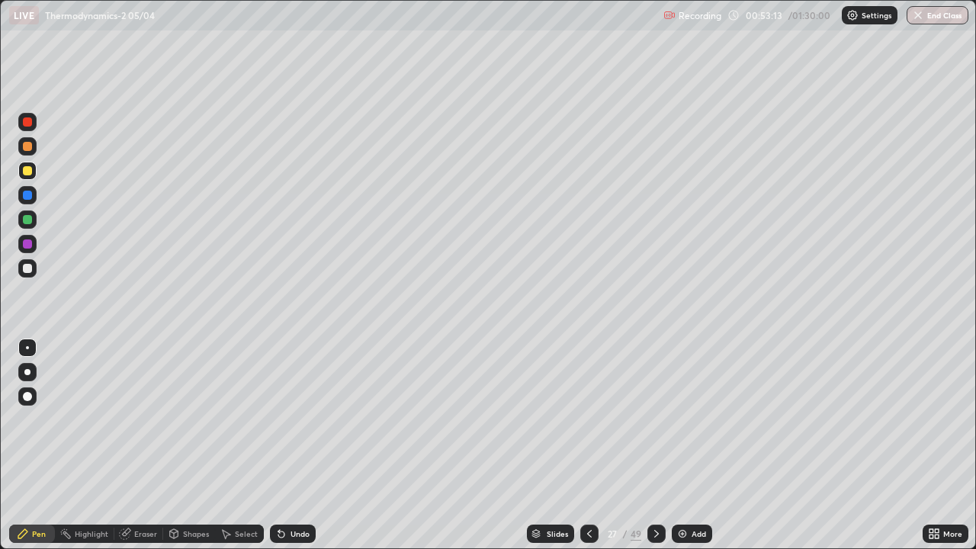
click at [178, 445] on div "Shapes" at bounding box center [189, 534] width 52 height 31
click at [278, 445] on icon at bounding box center [281, 535] width 6 height 6
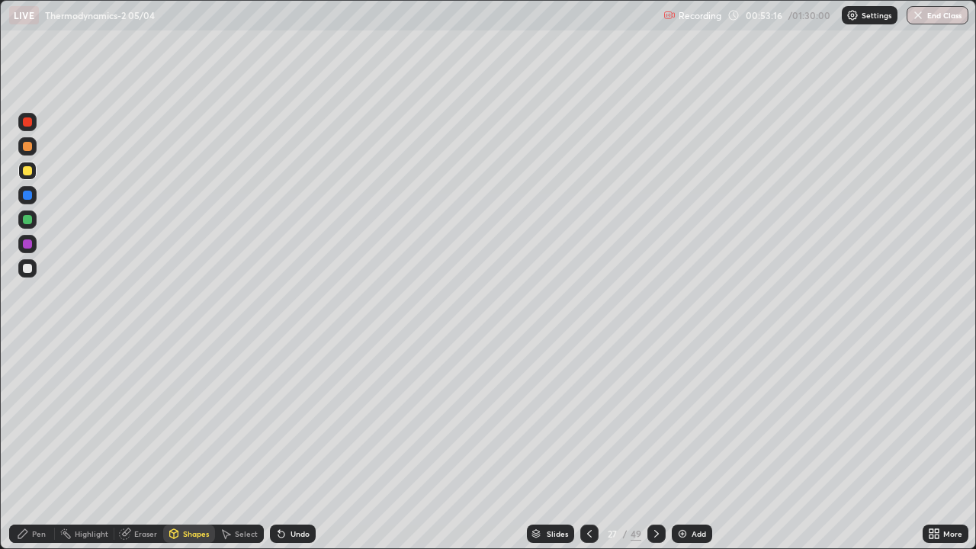
click at [278, 445] on icon at bounding box center [281, 535] width 6 height 6
click at [278, 445] on icon at bounding box center [279, 531] width 2 height 2
click at [27, 147] on div at bounding box center [27, 146] width 9 height 9
click at [36, 445] on div "Pen" at bounding box center [32, 534] width 46 height 18
click at [132, 445] on div "Eraser" at bounding box center [138, 534] width 49 height 18
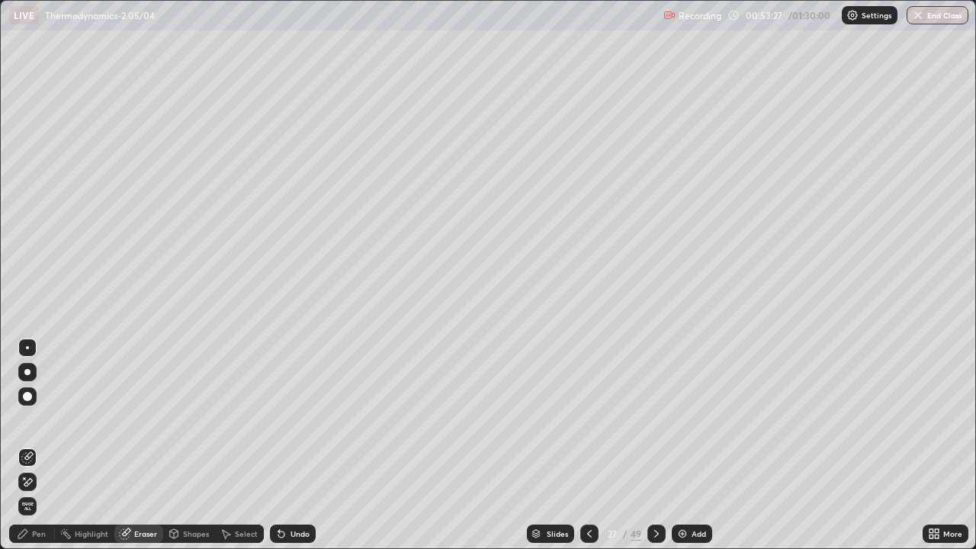
click at [31, 445] on div "Pen" at bounding box center [32, 534] width 46 height 18
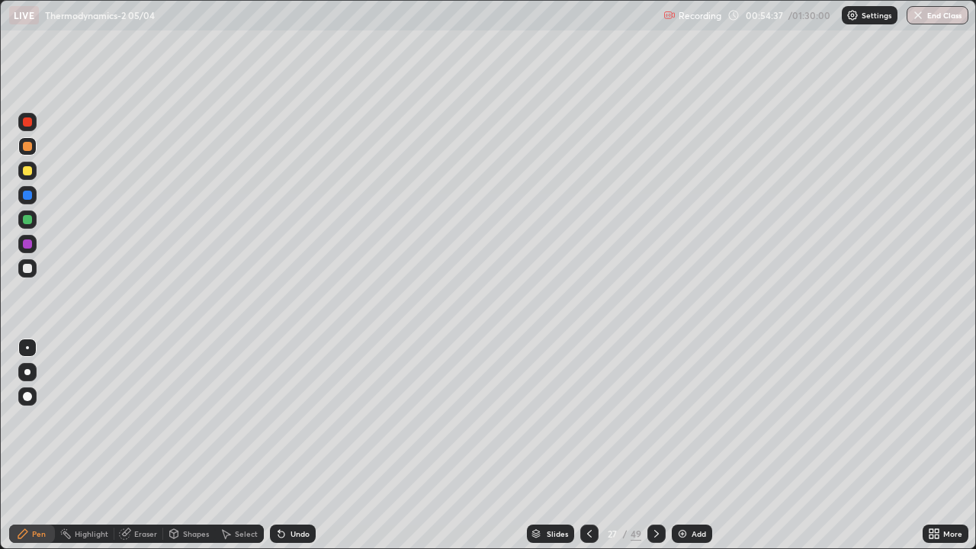
click at [685, 445] on img at bounding box center [683, 534] width 12 height 12
click at [28, 269] on div at bounding box center [27, 268] width 9 height 9
click at [27, 173] on div at bounding box center [27, 170] width 9 height 9
click at [27, 268] on div at bounding box center [27, 268] width 9 height 9
click at [286, 445] on div "Undo" at bounding box center [293, 534] width 46 height 18
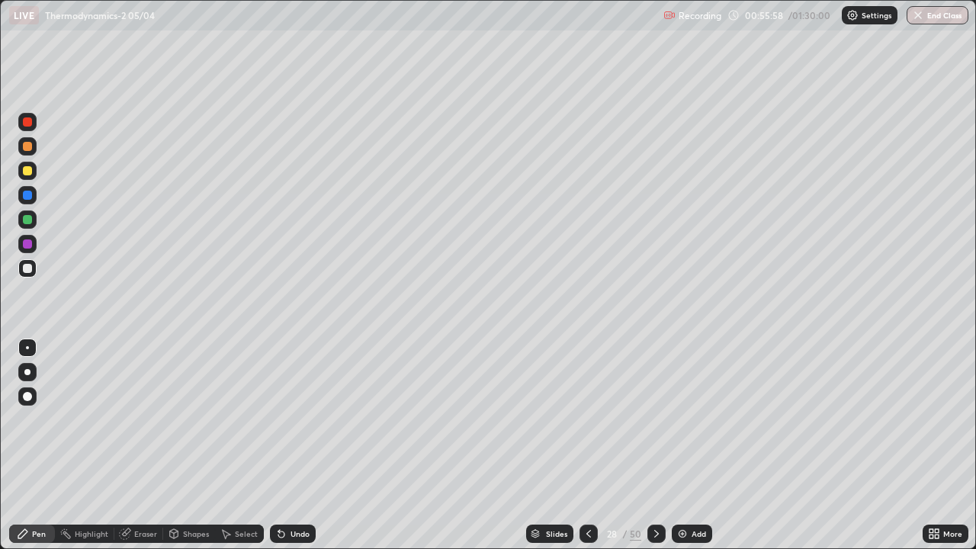
click at [286, 445] on div "Undo" at bounding box center [293, 534] width 46 height 18
click at [280, 445] on icon at bounding box center [281, 535] width 6 height 6
click at [278, 445] on icon at bounding box center [279, 531] width 2 height 2
click at [29, 219] on div at bounding box center [27, 219] width 9 height 9
click at [685, 445] on img at bounding box center [683, 534] width 12 height 12
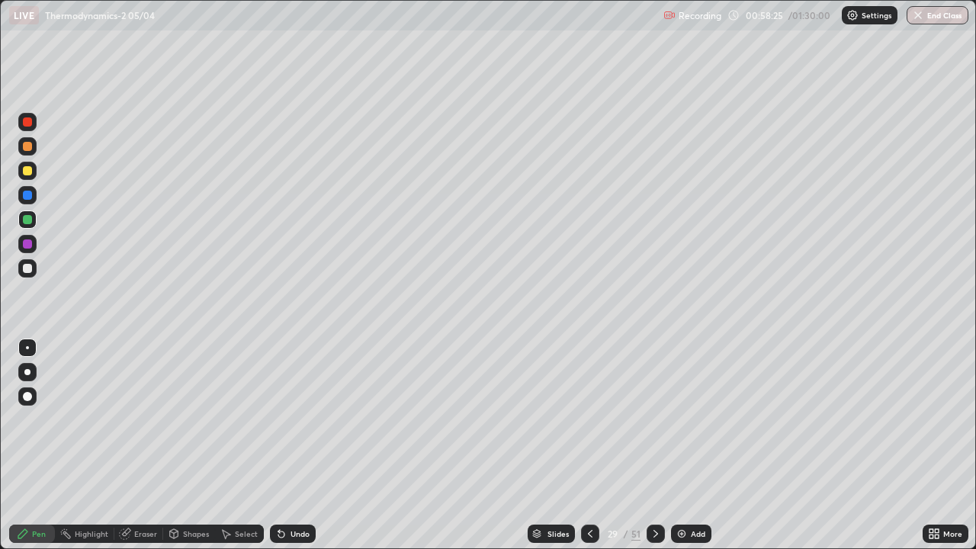
click at [28, 272] on div at bounding box center [27, 268] width 9 height 9
click at [29, 175] on div at bounding box center [27, 170] width 9 height 9
click at [24, 272] on div at bounding box center [27, 268] width 9 height 9
click at [278, 445] on icon at bounding box center [281, 535] width 6 height 6
click at [279, 445] on icon at bounding box center [281, 535] width 6 height 6
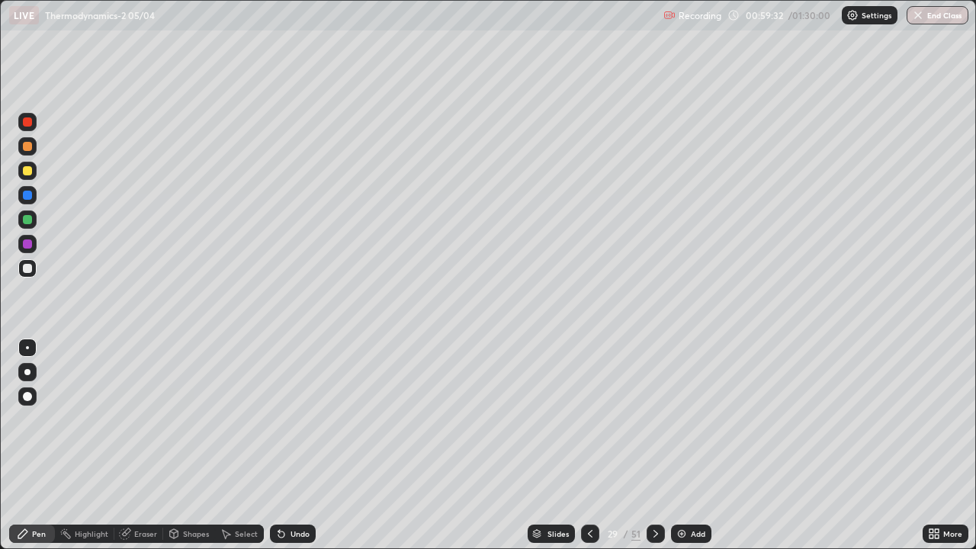
click at [275, 445] on icon at bounding box center [281, 534] width 12 height 12
click at [276, 445] on icon at bounding box center [281, 534] width 12 height 12
click at [278, 445] on icon at bounding box center [281, 535] width 6 height 6
click at [27, 225] on div at bounding box center [27, 220] width 18 height 18
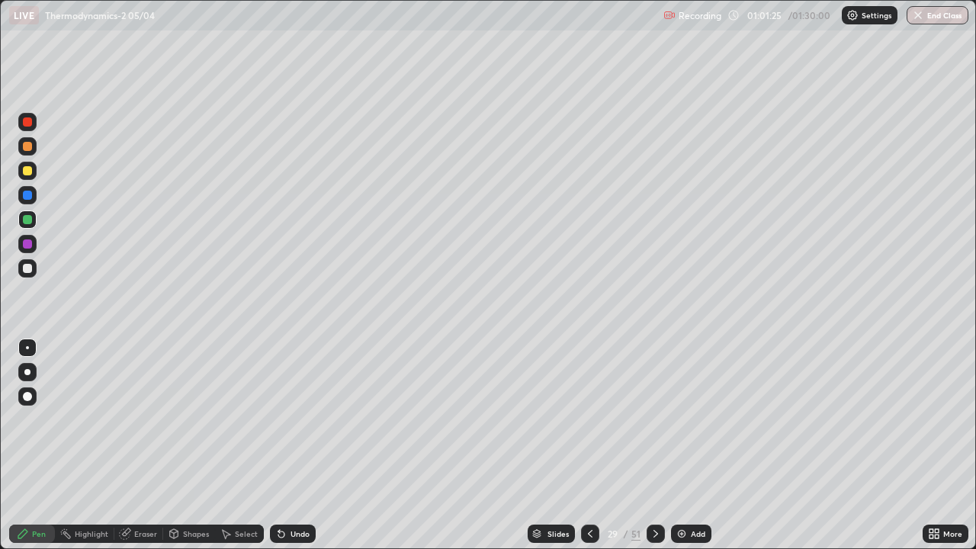
click at [693, 445] on div "Add" at bounding box center [691, 534] width 40 height 18
click at [35, 270] on div at bounding box center [27, 268] width 18 height 18
click at [28, 177] on div at bounding box center [27, 171] width 18 height 18
click at [27, 220] on div at bounding box center [27, 219] width 9 height 9
click at [687, 445] on div "Add" at bounding box center [691, 534] width 40 height 18
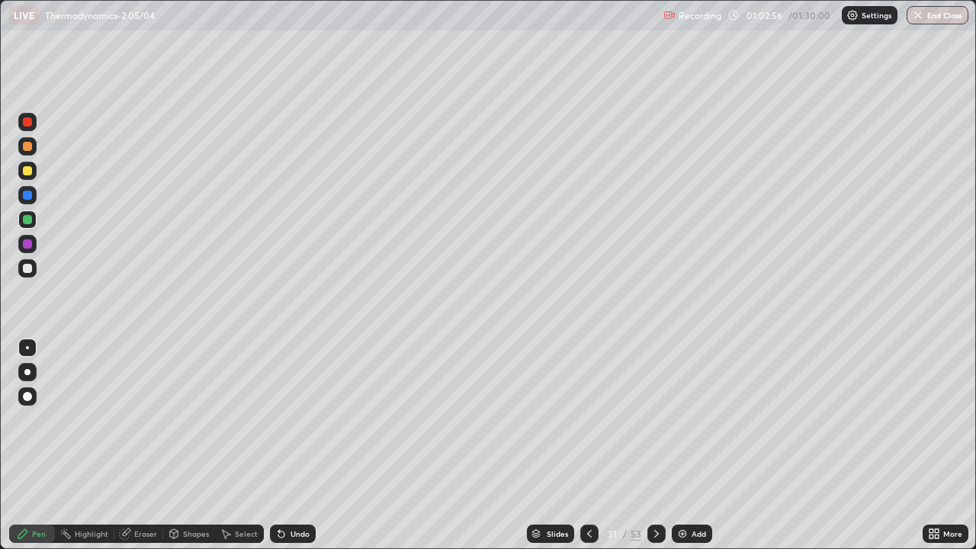
click at [31, 271] on div at bounding box center [27, 268] width 9 height 9
click at [278, 445] on icon at bounding box center [281, 535] width 6 height 6
click at [278, 445] on icon at bounding box center [279, 531] width 2 height 2
click at [680, 445] on img at bounding box center [683, 534] width 12 height 12
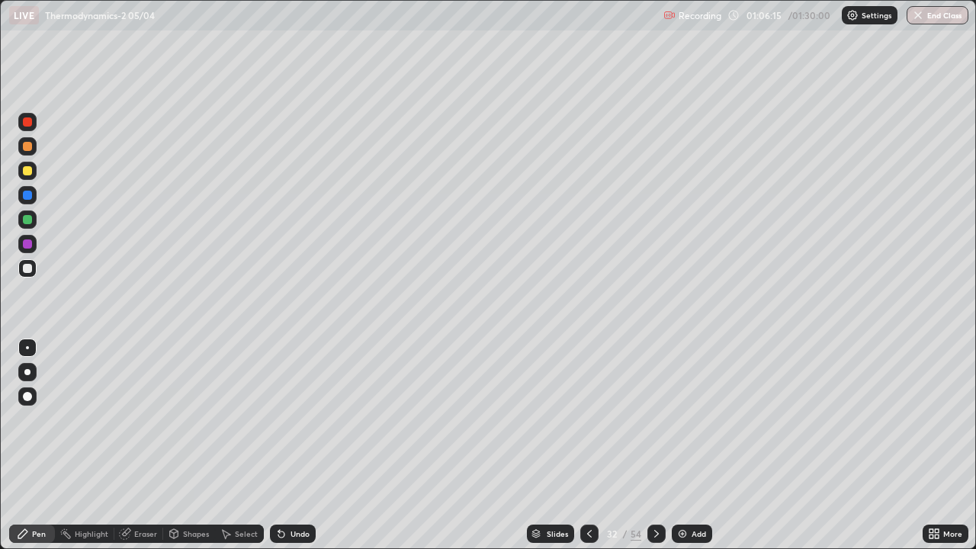
click at [279, 445] on icon at bounding box center [281, 535] width 6 height 6
click at [586, 445] on icon at bounding box center [590, 534] width 12 height 12
click at [654, 445] on icon at bounding box center [657, 534] width 12 height 12
click at [31, 175] on div at bounding box center [27, 171] width 18 height 18
click at [26, 217] on div at bounding box center [27, 219] width 9 height 9
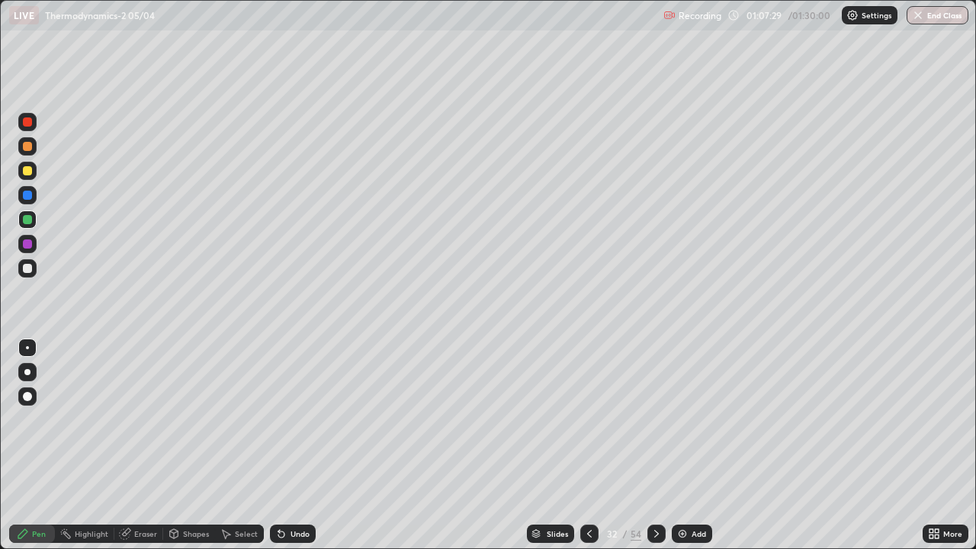
click at [278, 445] on icon at bounding box center [279, 531] width 2 height 2
click at [683, 445] on img at bounding box center [683, 534] width 12 height 12
click at [29, 270] on div at bounding box center [27, 268] width 9 height 9
click at [285, 445] on div "Undo" at bounding box center [293, 534] width 46 height 18
click at [33, 274] on div at bounding box center [27, 268] width 18 height 18
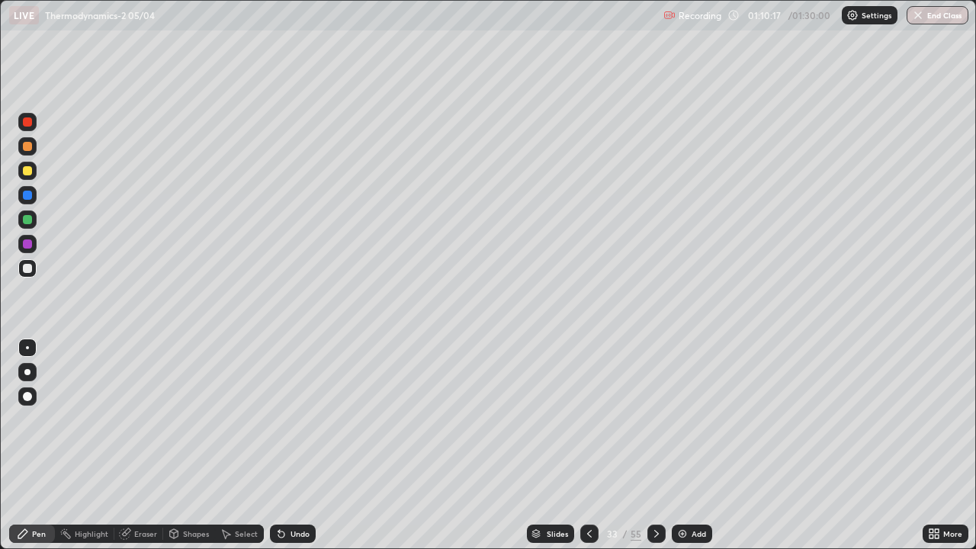
click at [25, 178] on div at bounding box center [27, 171] width 18 height 18
click at [28, 268] on div at bounding box center [27, 268] width 9 height 9
click at [286, 445] on div "Undo" at bounding box center [293, 534] width 46 height 18
click at [27, 172] on div at bounding box center [27, 170] width 9 height 9
click at [683, 445] on img at bounding box center [683, 534] width 12 height 12
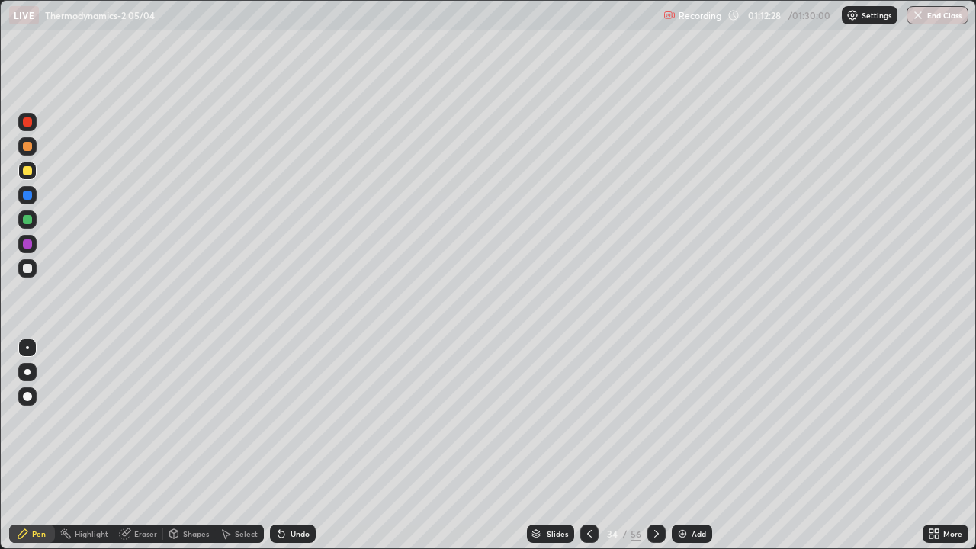
click at [30, 271] on div at bounding box center [27, 268] width 9 height 9
click at [282, 445] on icon at bounding box center [281, 534] width 12 height 12
click at [279, 445] on icon at bounding box center [281, 535] width 6 height 6
click at [26, 265] on div at bounding box center [27, 268] width 9 height 9
click at [27, 170] on div at bounding box center [27, 170] width 9 height 9
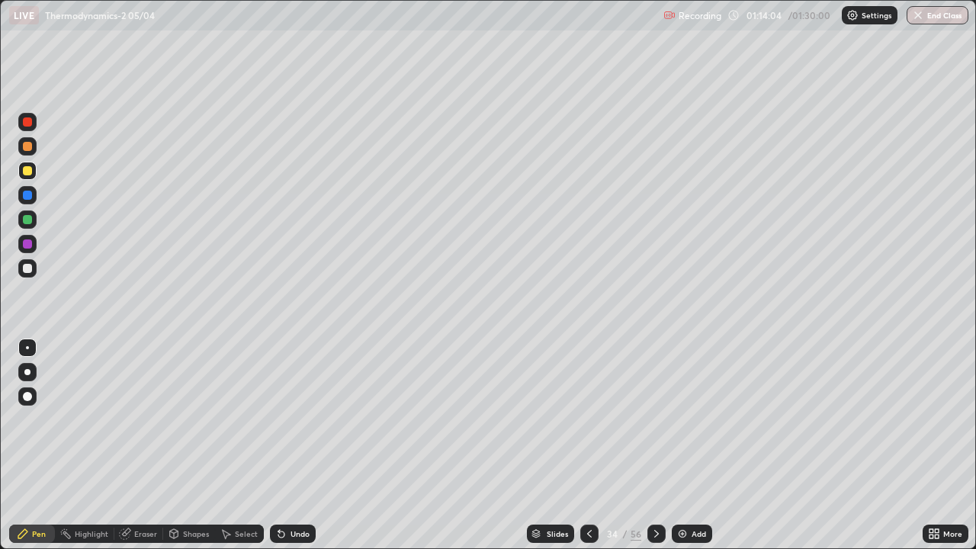
click at [279, 445] on icon at bounding box center [281, 535] width 6 height 6
click at [28, 219] on div at bounding box center [27, 219] width 9 height 9
click at [636, 445] on div "56" at bounding box center [636, 534] width 11 height 14
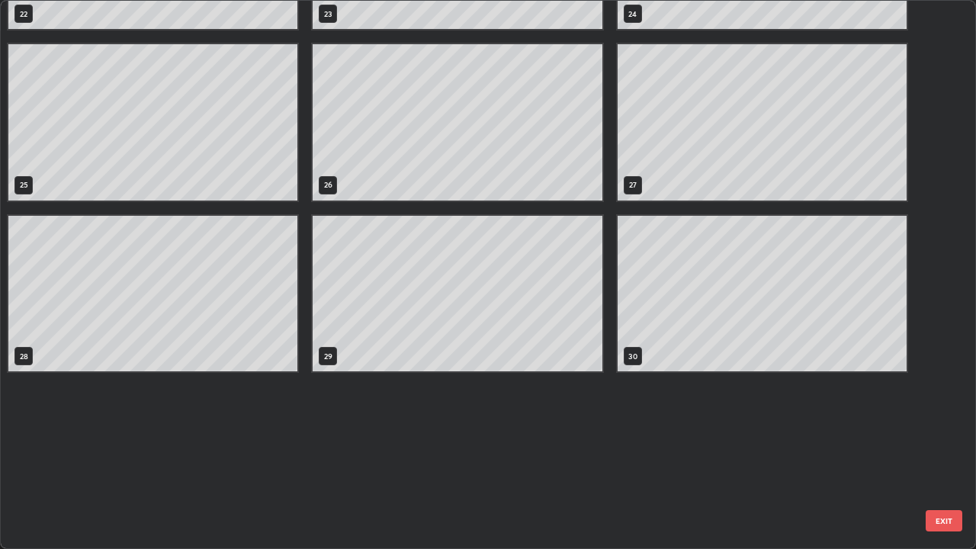
scroll to position [973, 0]
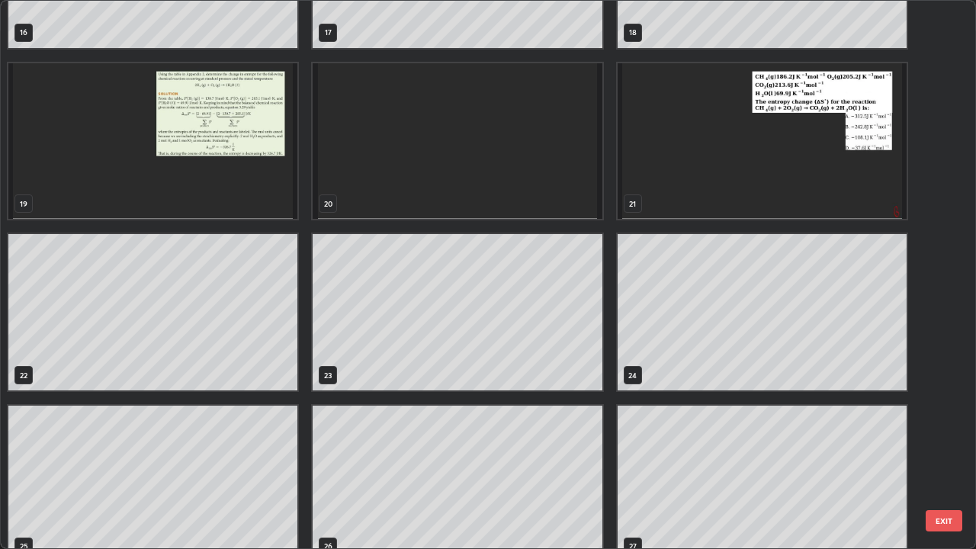
click at [928, 445] on button "EXIT" at bounding box center [944, 520] width 37 height 21
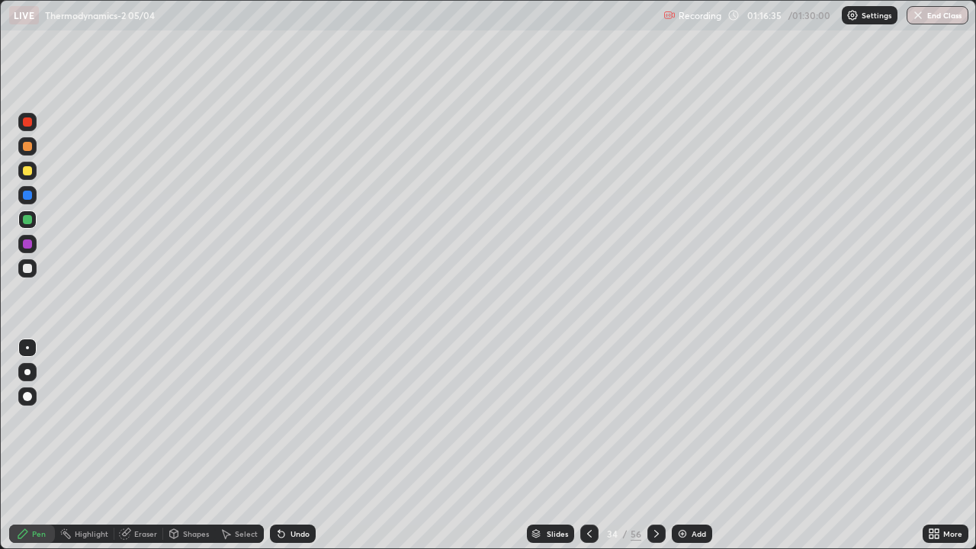
click at [681, 445] on img at bounding box center [683, 534] width 12 height 12
click at [27, 269] on div at bounding box center [27, 268] width 9 height 9
click at [281, 445] on icon at bounding box center [281, 535] width 6 height 6
click at [27, 172] on div at bounding box center [27, 170] width 9 height 9
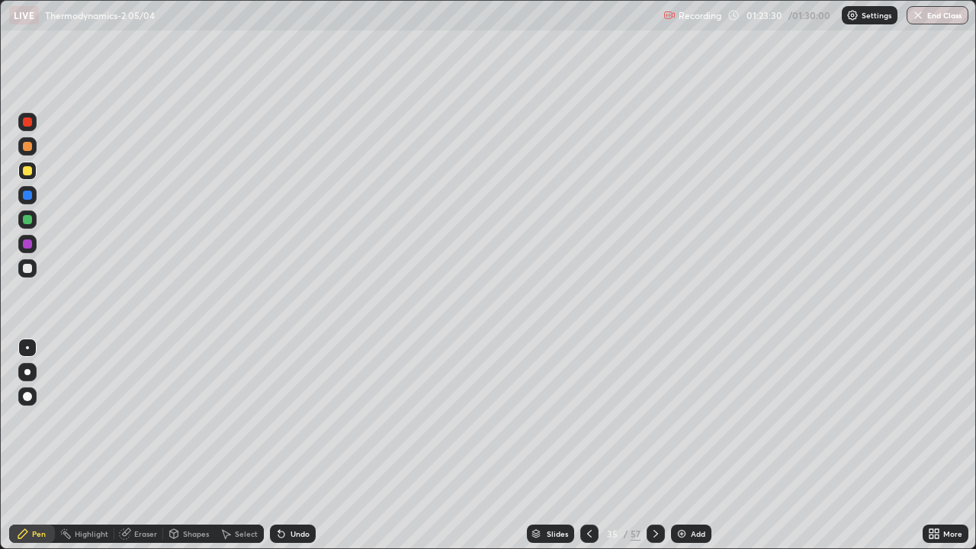
click at [682, 445] on img at bounding box center [682, 534] width 12 height 12
click at [281, 445] on icon at bounding box center [281, 535] width 6 height 6
click at [29, 270] on div at bounding box center [27, 268] width 9 height 9
click at [28, 171] on div at bounding box center [27, 170] width 9 height 9
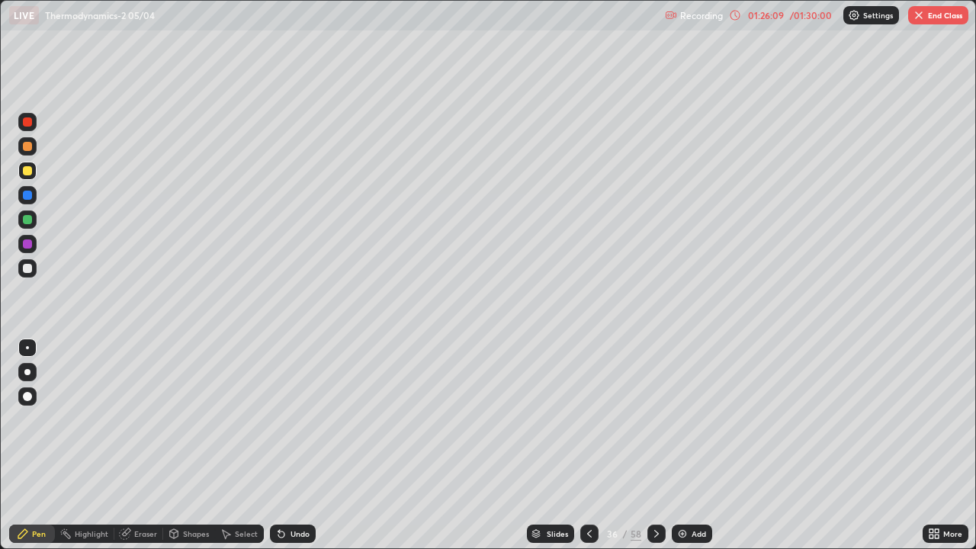
click at [30, 275] on div at bounding box center [27, 268] width 18 height 18
click at [24, 221] on div at bounding box center [27, 219] width 9 height 9
click at [27, 269] on div at bounding box center [27, 268] width 9 height 9
click at [21, 172] on div at bounding box center [27, 171] width 18 height 18
click at [281, 445] on icon at bounding box center [281, 535] width 6 height 6
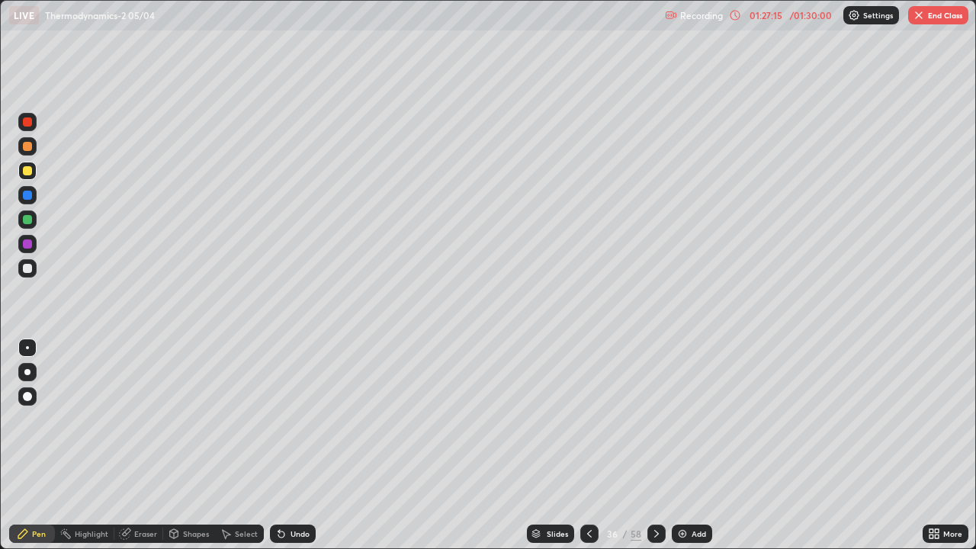
click at [281, 445] on icon at bounding box center [281, 535] width 6 height 6
click at [27, 223] on div at bounding box center [27, 219] width 9 height 9
click at [25, 244] on div at bounding box center [27, 244] width 9 height 9
click at [928, 11] on button "End Class" at bounding box center [938, 15] width 60 height 18
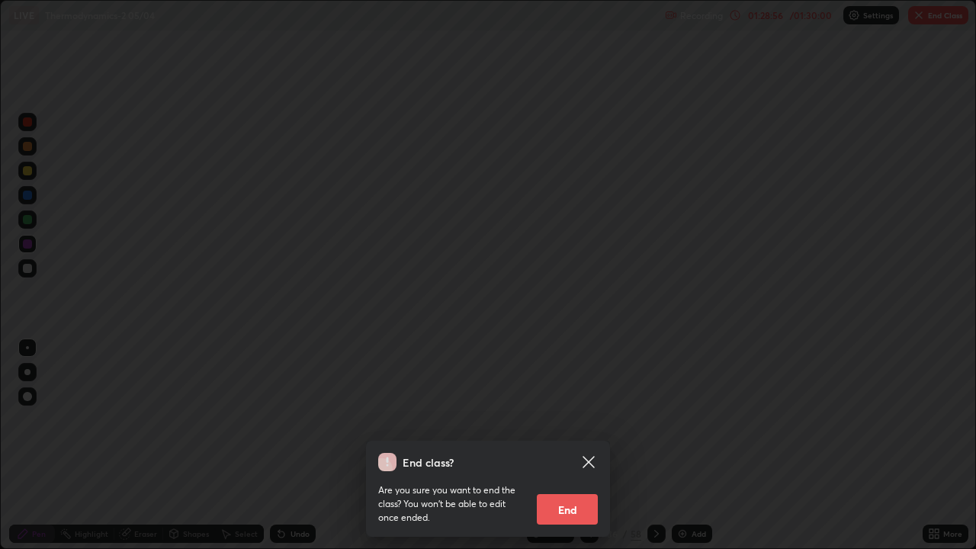
click at [574, 445] on button "End" at bounding box center [567, 509] width 61 height 31
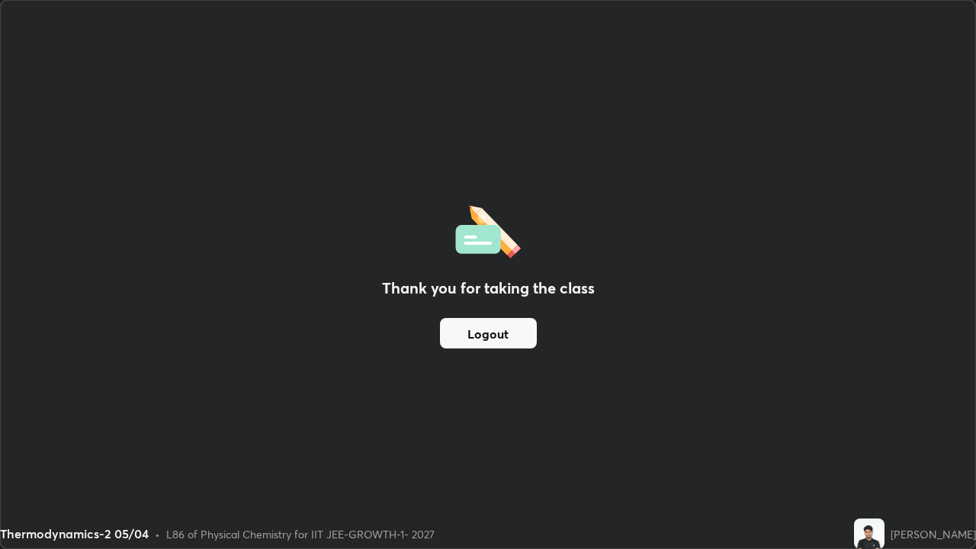
click at [482, 340] on button "Logout" at bounding box center [488, 333] width 97 height 31
